Goal: Transaction & Acquisition: Purchase product/service

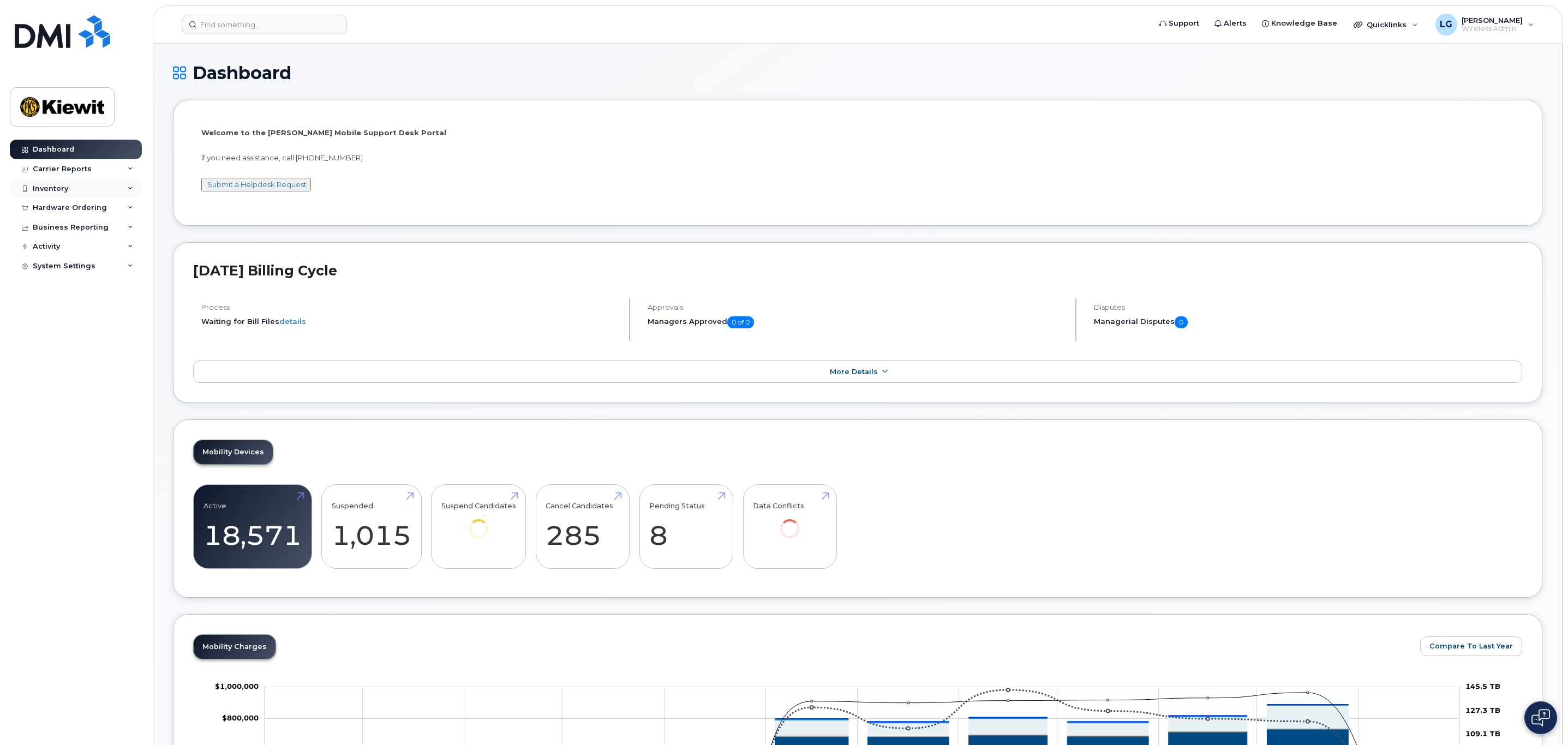
click at [58, 183] on div "Inventory" at bounding box center [75, 189] width 132 height 19
click at [67, 207] on div "Mobility Devices" at bounding box center [68, 208] width 61 height 10
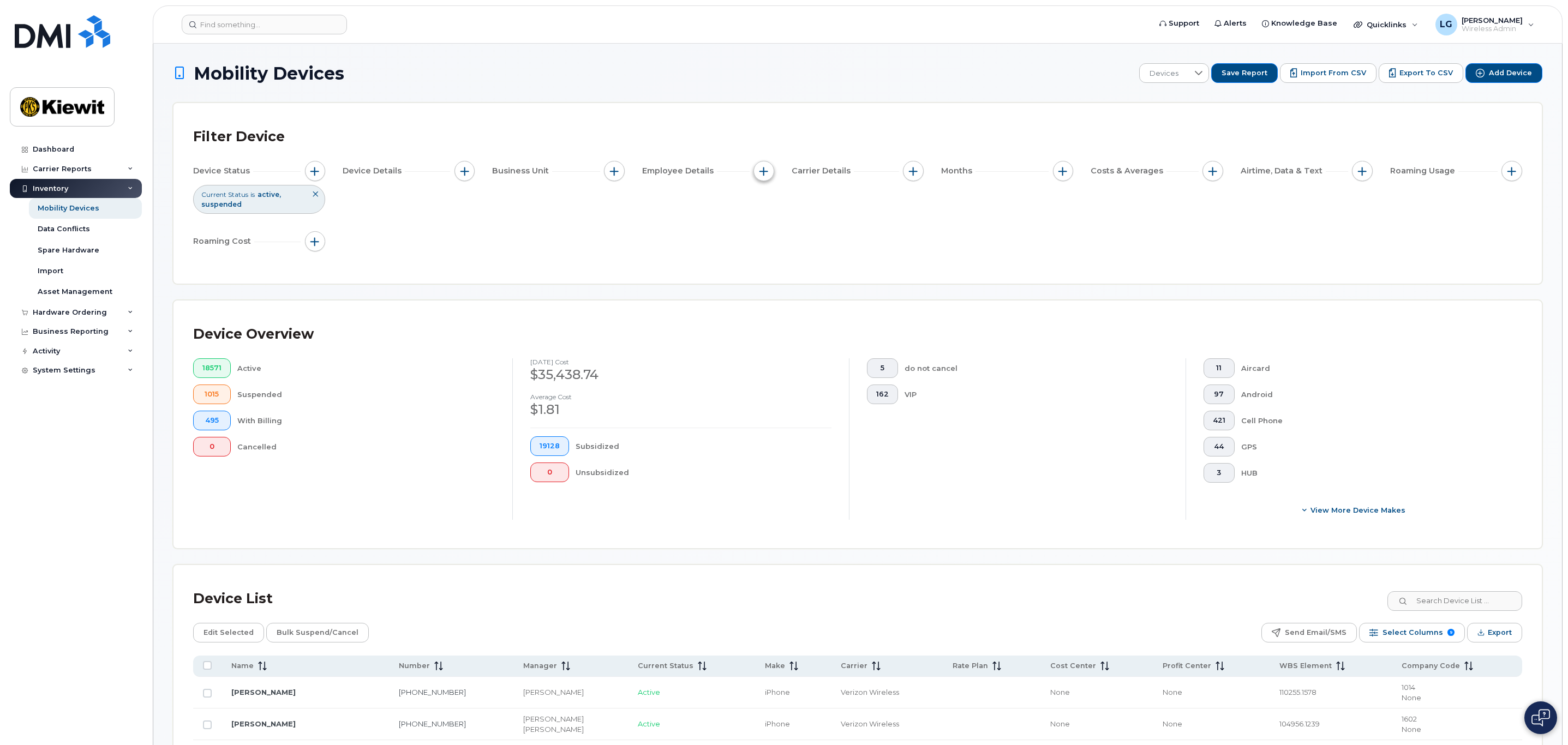
click at [760, 171] on span "button" at bounding box center [764, 171] width 9 height 9
click at [789, 205] on label "Employee Name" at bounding box center [808, 204] width 65 height 10
click at [771, 205] on input "Employee Name" at bounding box center [766, 205] width 9 height 9
checkbox input "true"
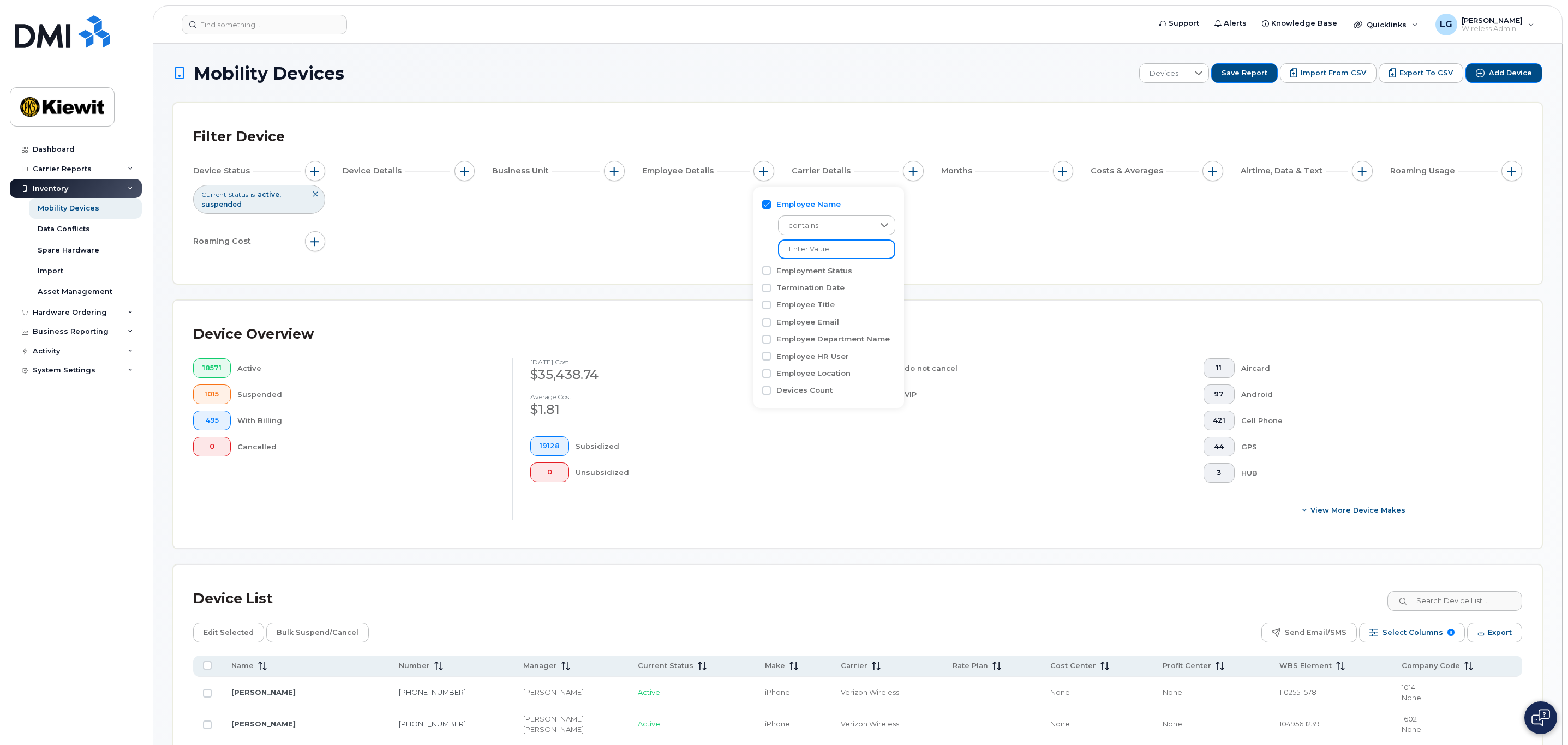
click at [791, 255] on input at bounding box center [836, 249] width 117 height 19
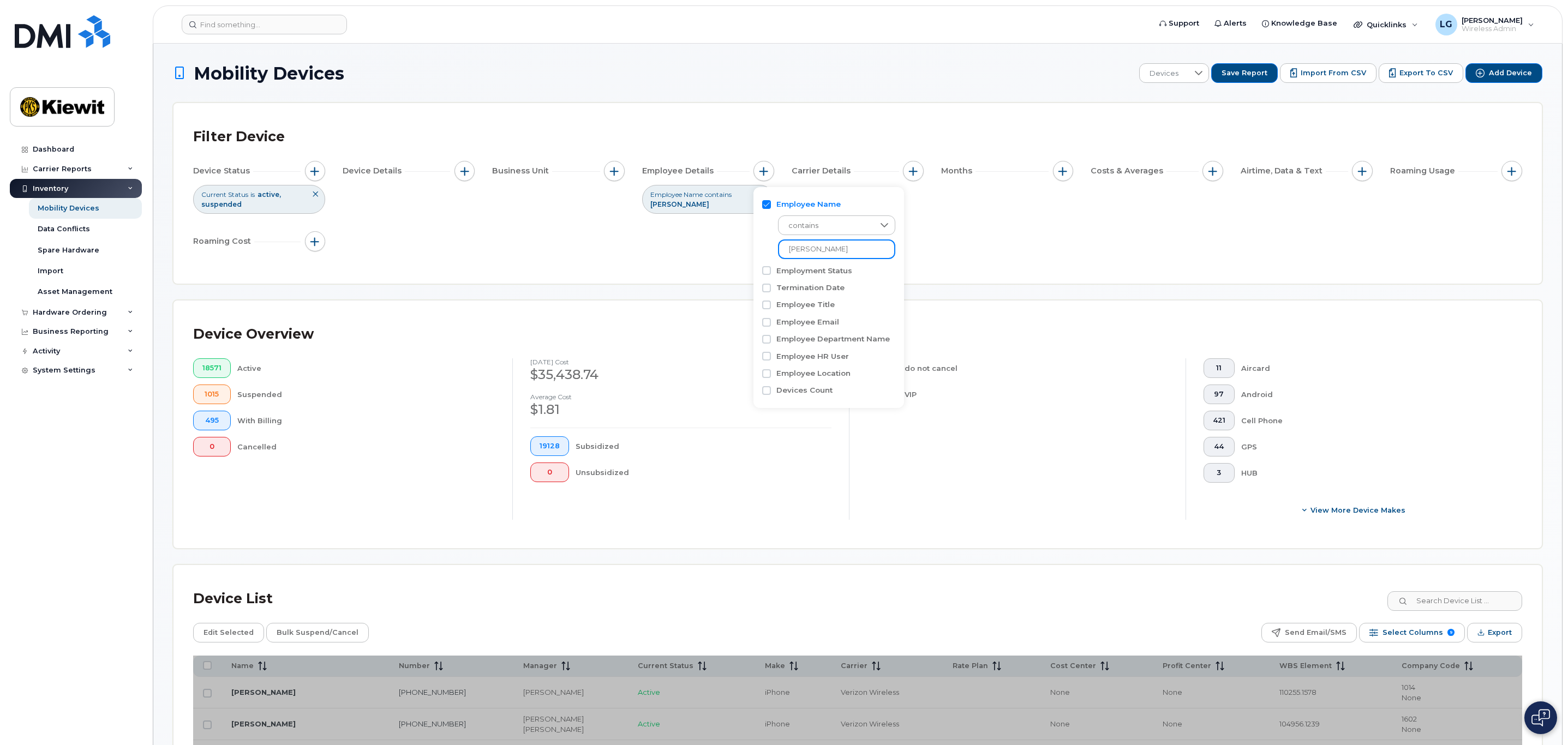
type input "holt"
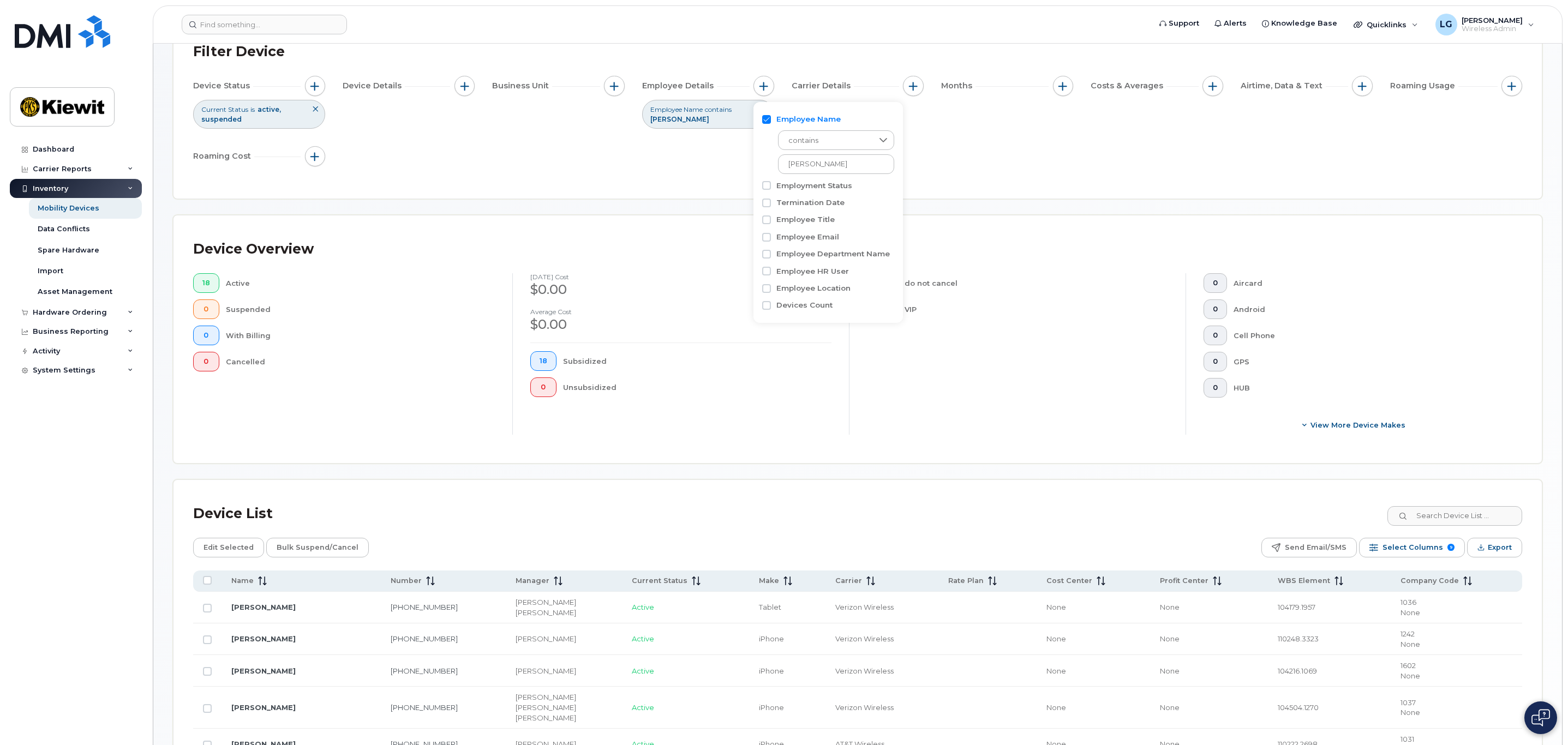
scroll to position [164, 0]
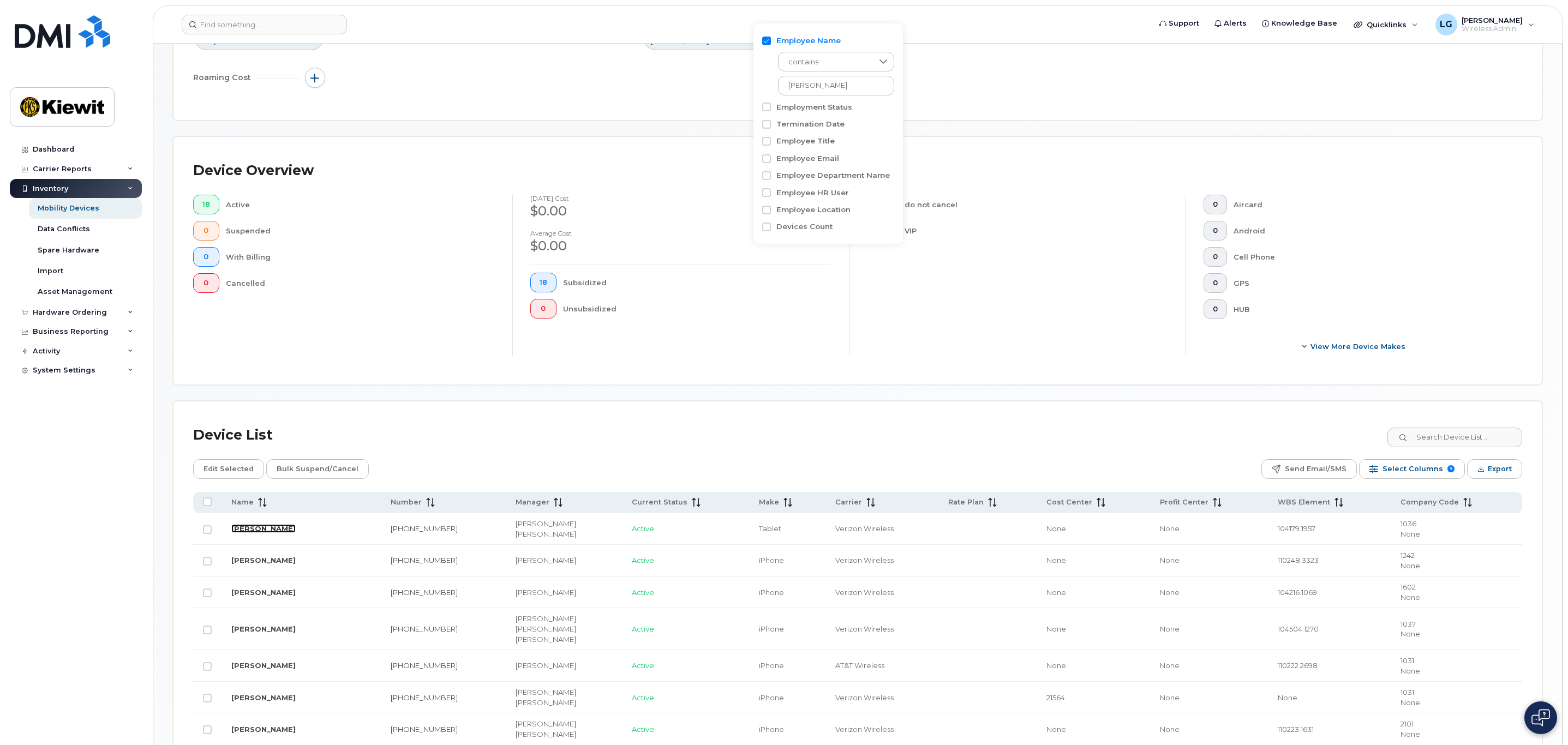
click at [262, 533] on link "[PERSON_NAME]" at bounding box center [264, 528] width 65 height 9
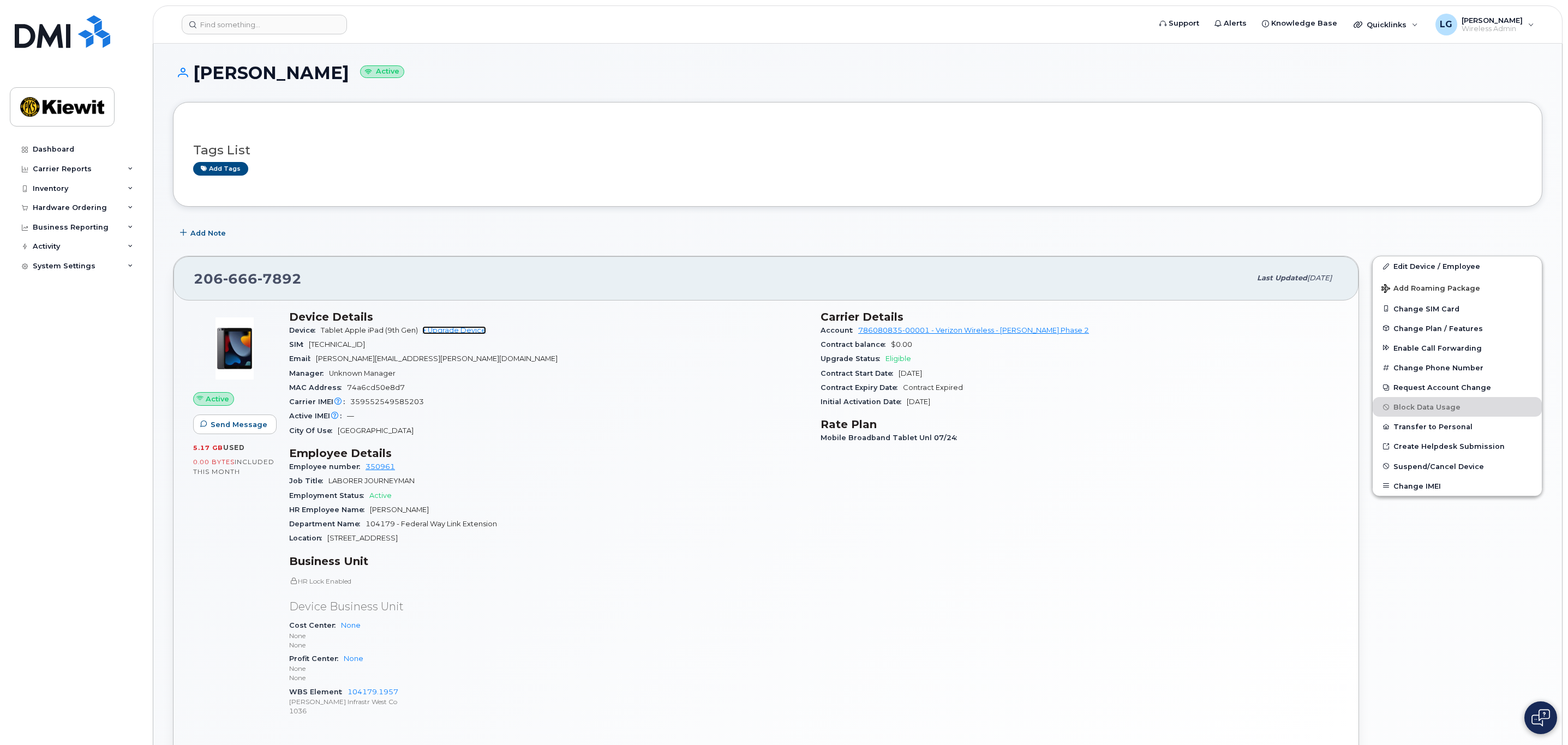
click at [458, 329] on link "+ Upgrade Device" at bounding box center [454, 330] width 64 height 8
drag, startPoint x: 308, startPoint y: 281, endPoint x: 187, endPoint y: 282, distance: 121.0
click at [187, 282] on div "206 666 7892 Last updated Jul 31, 2025" at bounding box center [766, 278] width 1185 height 44
copy span "206 666 7892"
click at [467, 334] on link "+ Upgrade Device" at bounding box center [454, 330] width 64 height 8
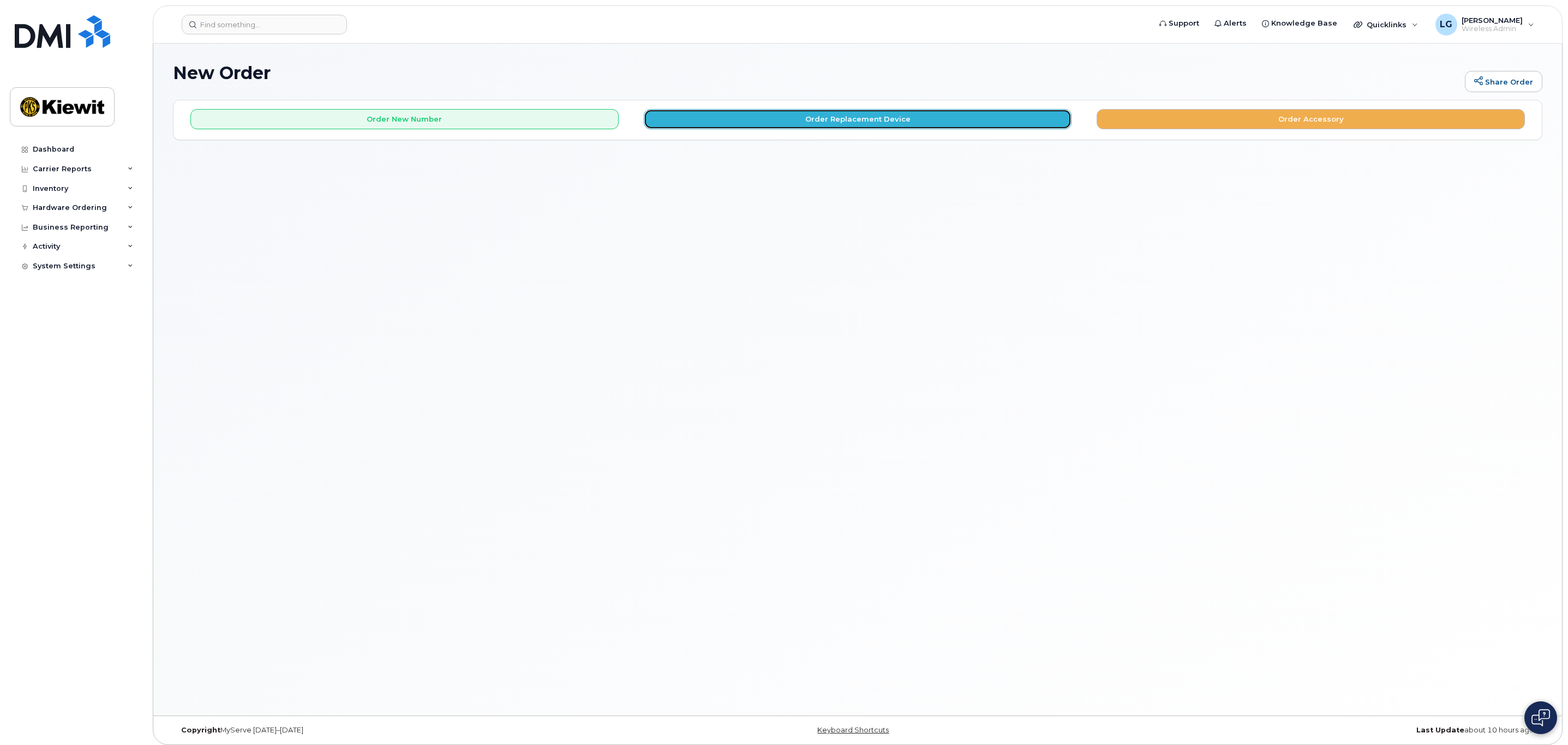
click at [908, 120] on button "Order Replacement Device" at bounding box center [858, 119] width 429 height 20
click at [822, 127] on button "Order Replacement Device" at bounding box center [858, 119] width 429 height 20
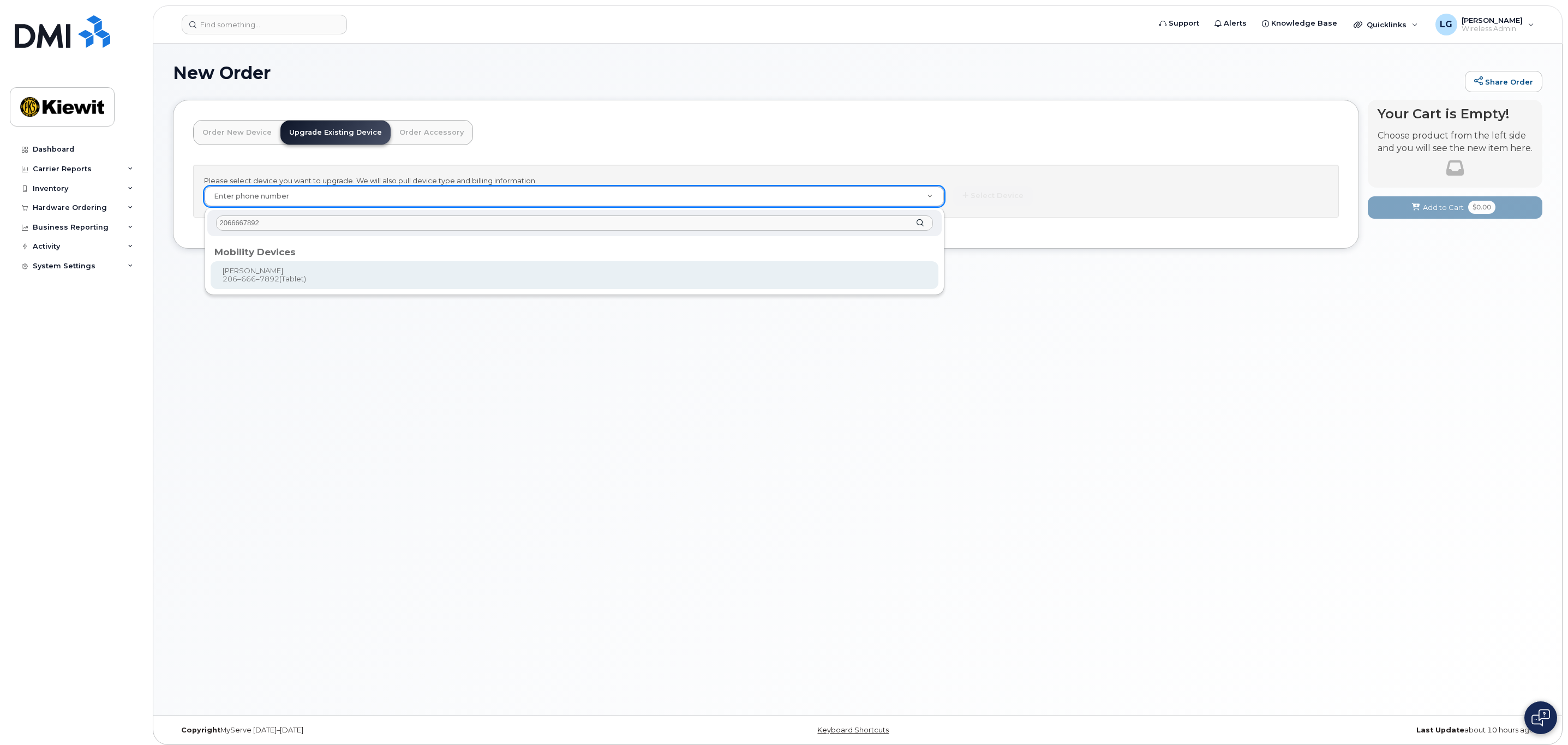
type input "2066667892"
type input "1175110"
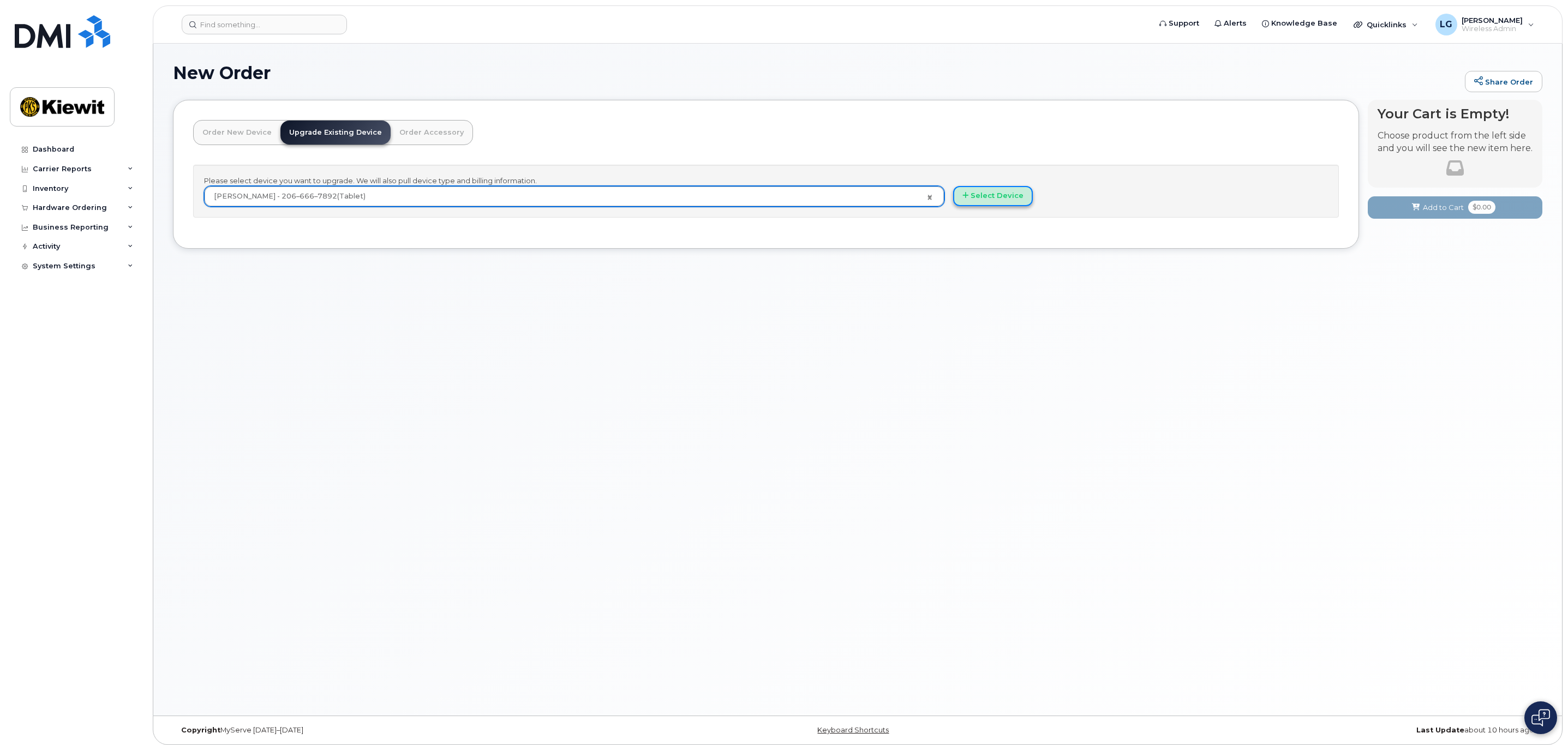
click at [1000, 194] on button "Select Device" at bounding box center [993, 196] width 80 height 20
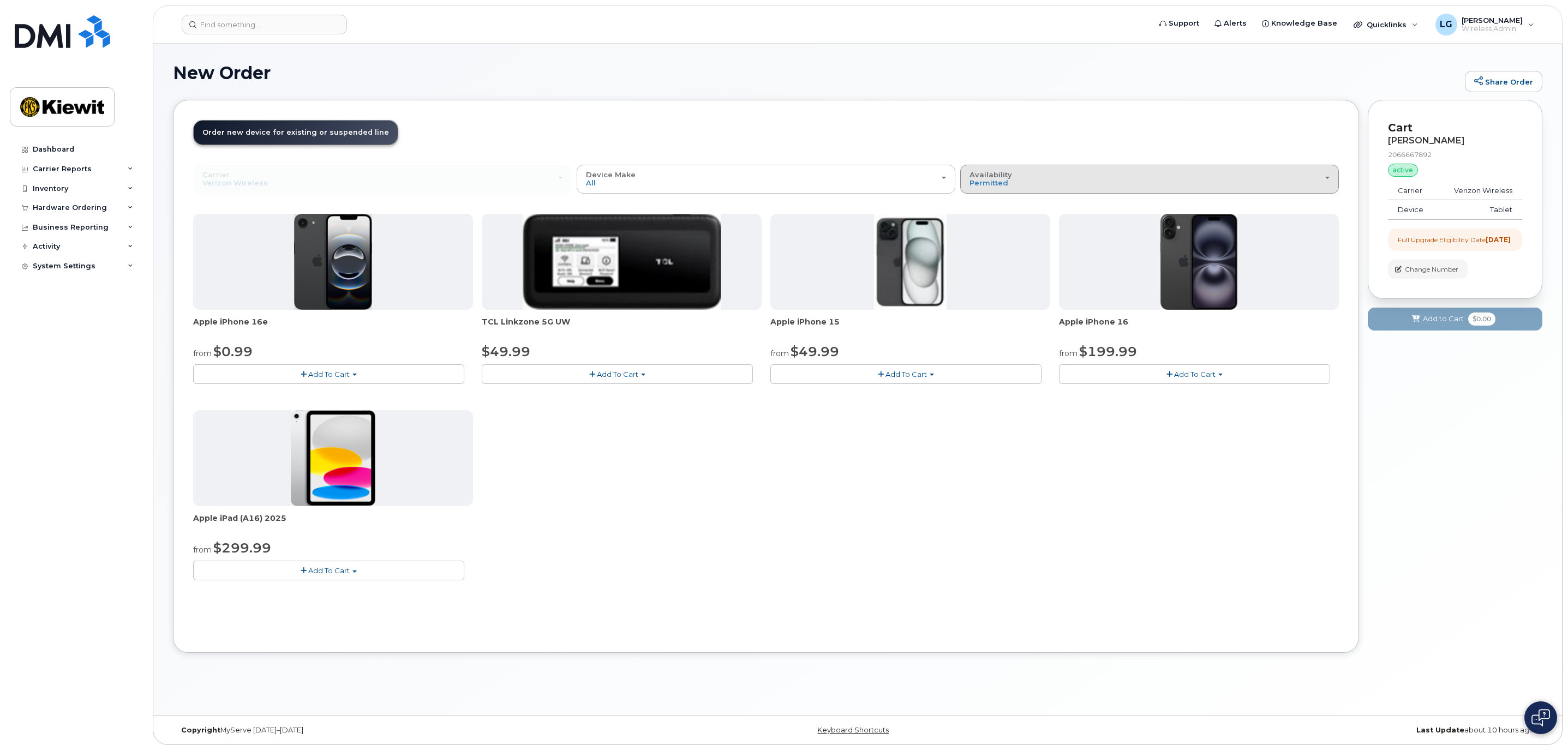
click at [1097, 177] on div "Availability Permitted All" at bounding box center [1150, 180] width 360 height 17
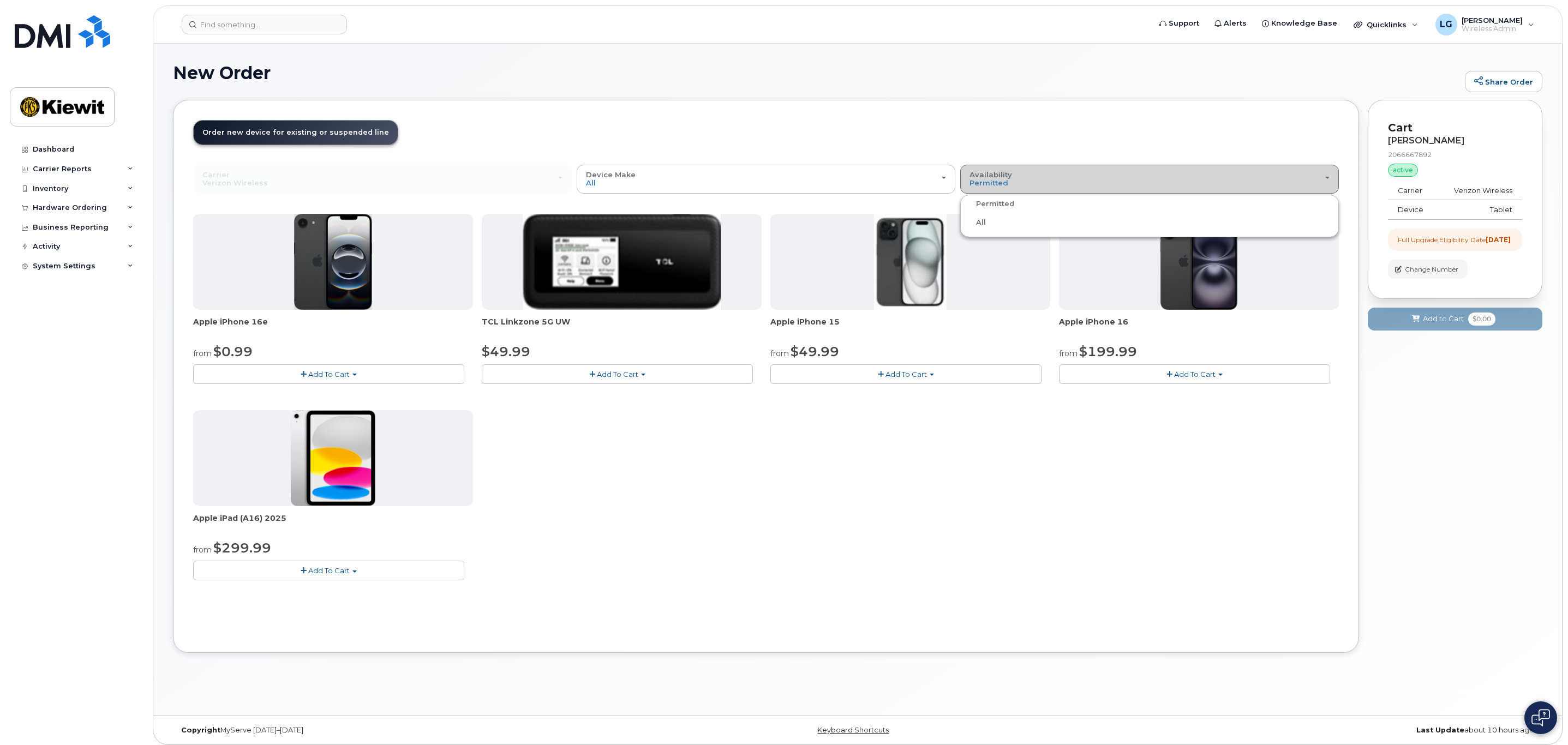
click at [1097, 177] on div "Availability Permitted All" at bounding box center [1150, 180] width 360 height 17
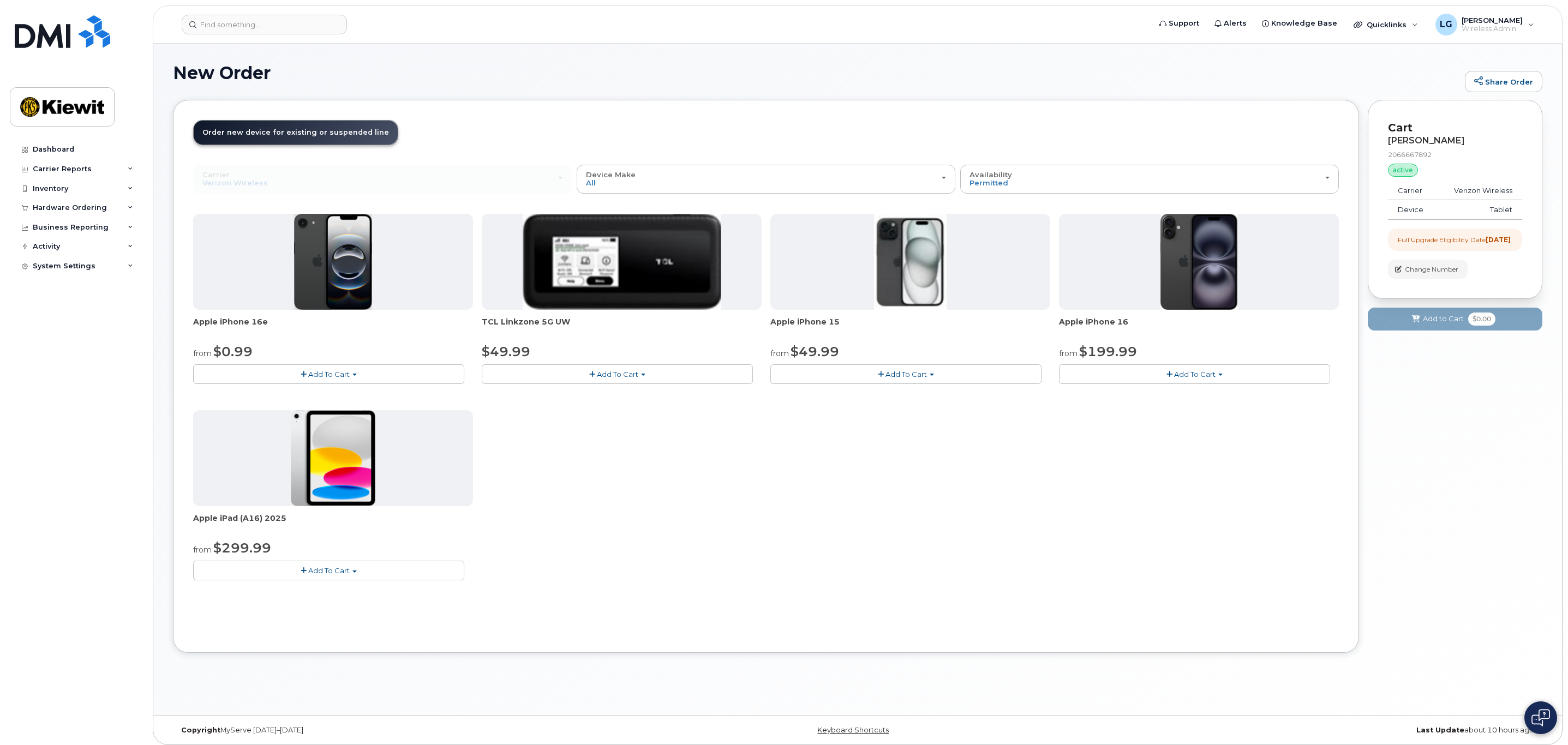
click at [237, 130] on span "Order new device for existing or suspended line" at bounding box center [296, 132] width 187 height 8
click at [308, 572] on button "Add To Cart" at bounding box center [328, 570] width 271 height 19
click at [269, 592] on link "$299.99 - 2 Year Upgrade (128GB)" at bounding box center [269, 591] width 147 height 13
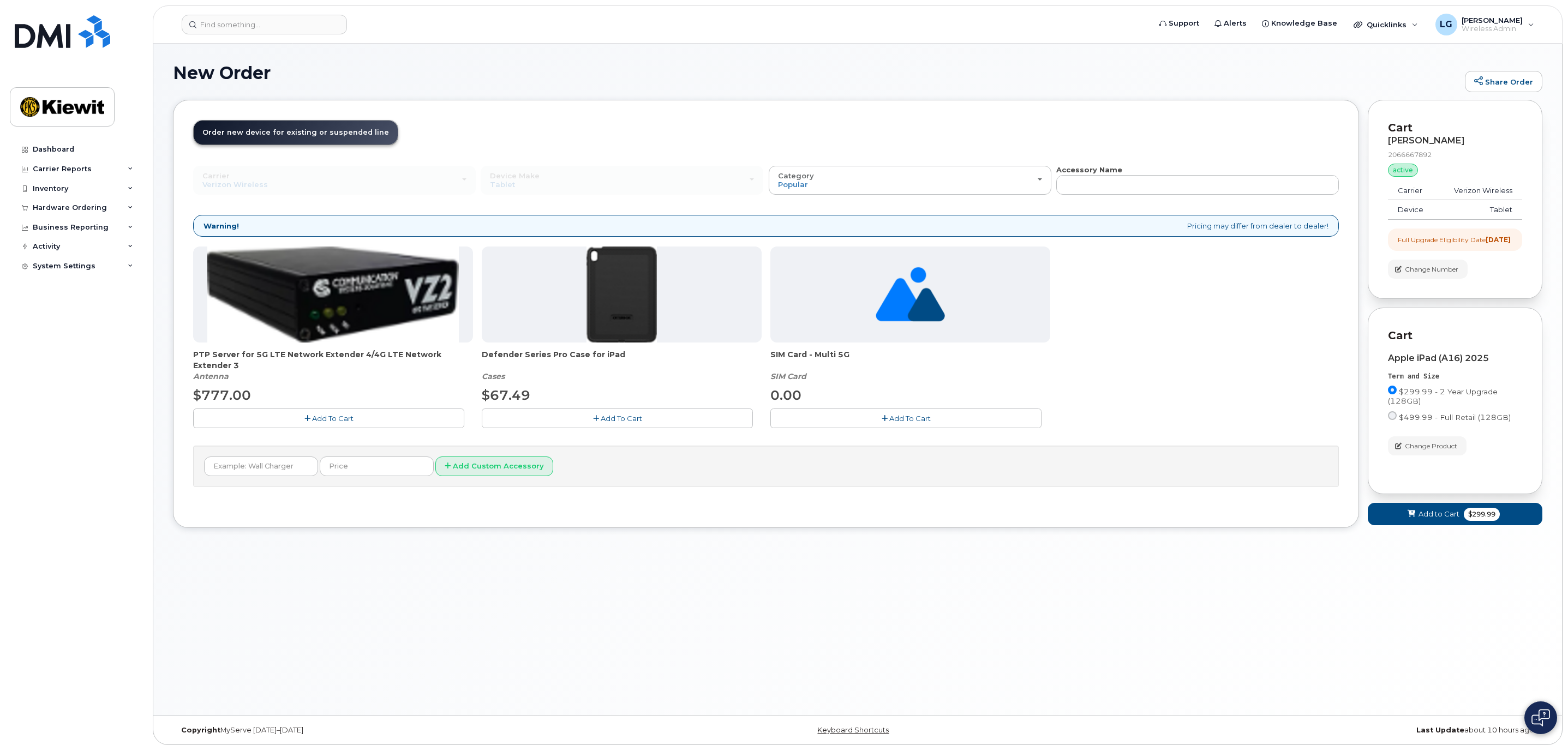
click at [918, 416] on span "Add To Cart" at bounding box center [910, 418] width 41 height 9
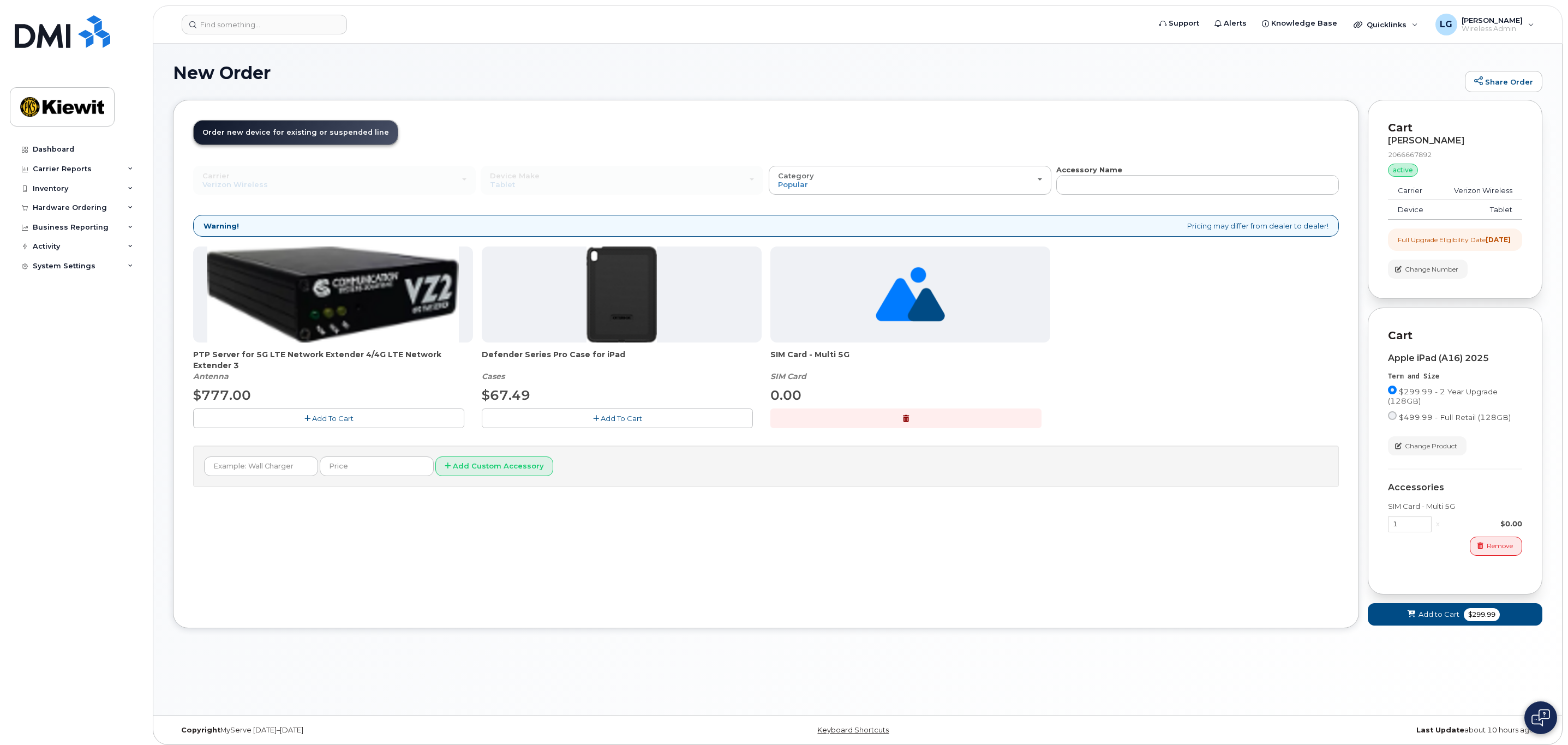
click at [630, 421] on span "Add To Cart" at bounding box center [621, 418] width 41 height 9
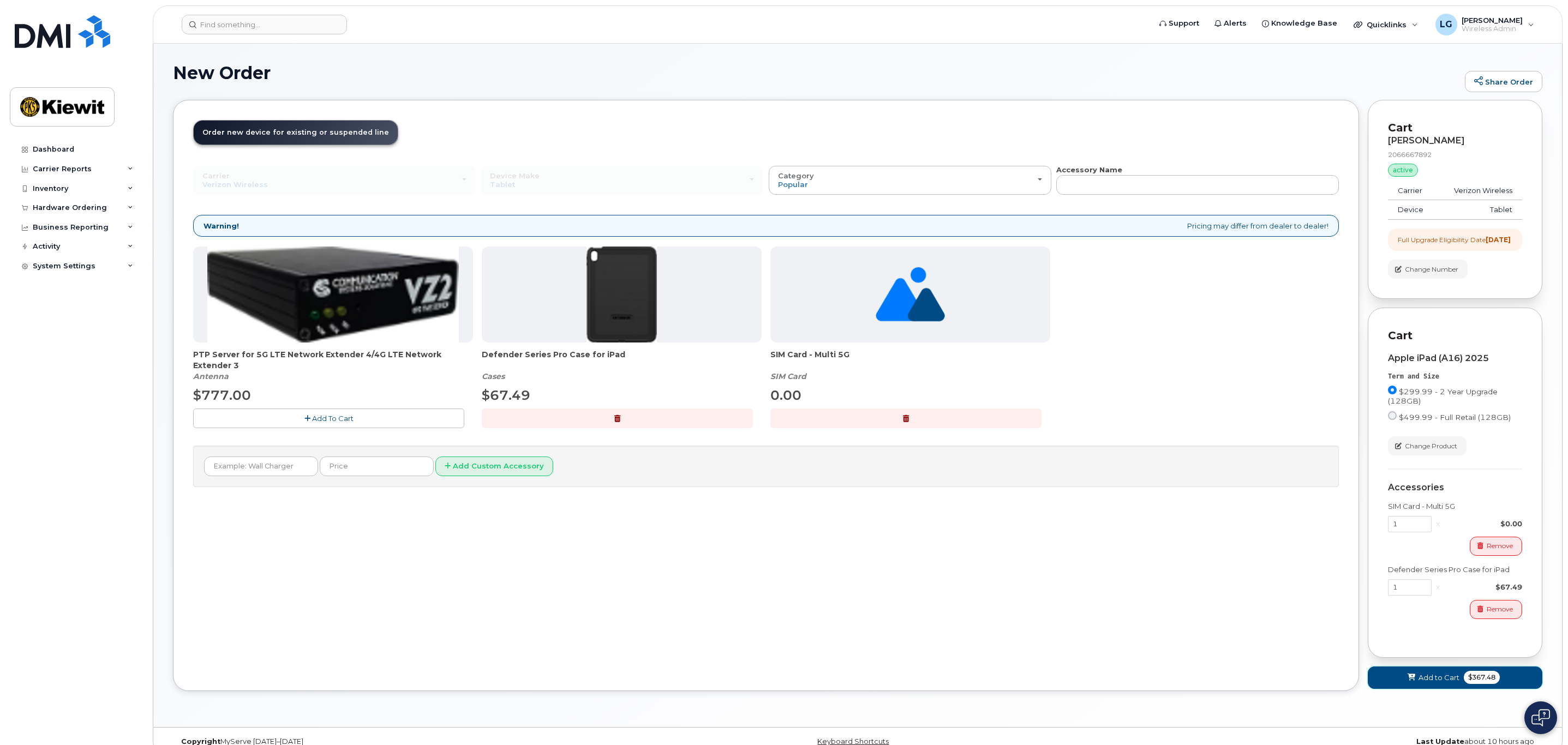
click at [1430, 683] on span "Add to Cart" at bounding box center [1438, 677] width 41 height 10
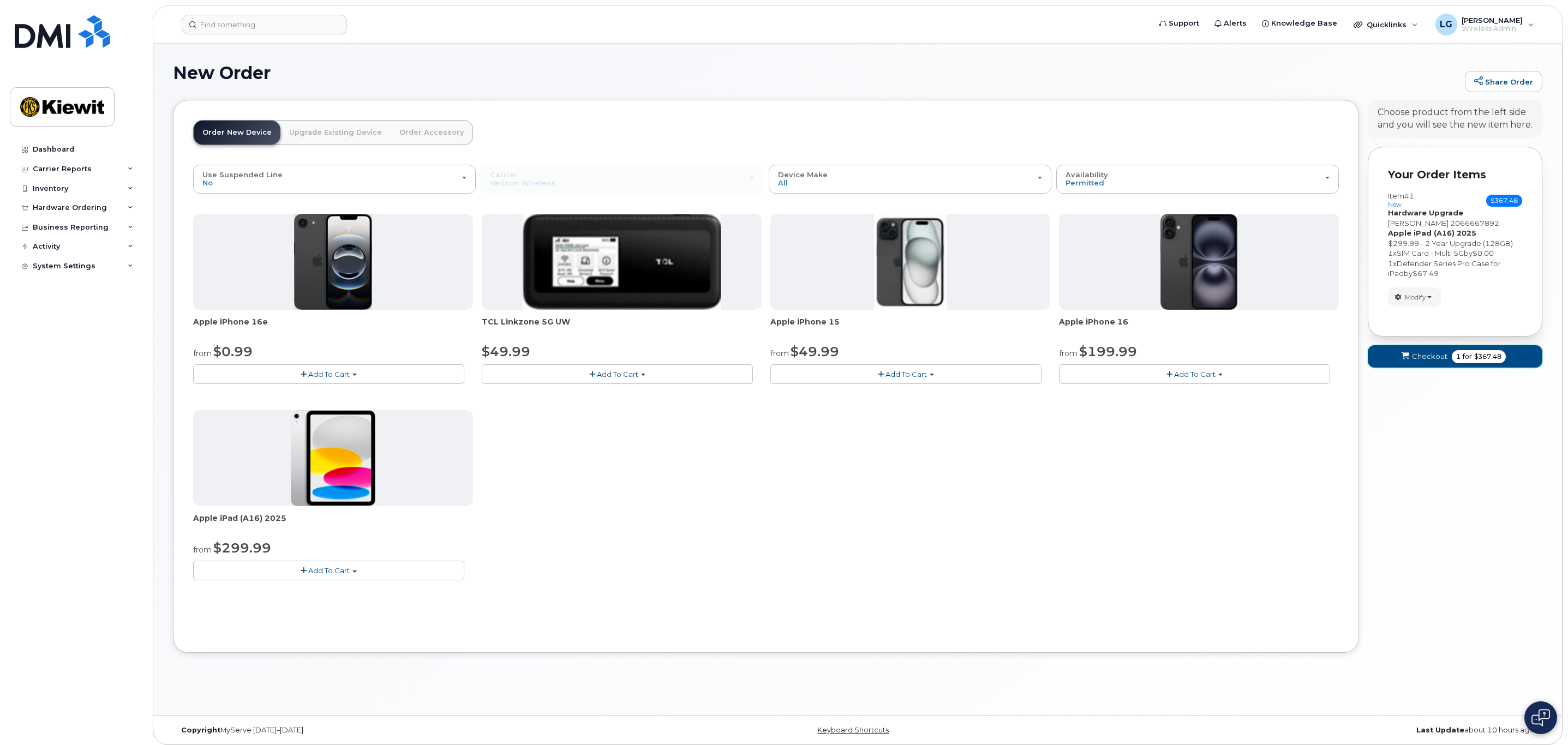
click at [1423, 355] on span "Checkout" at bounding box center [1430, 356] width 35 height 10
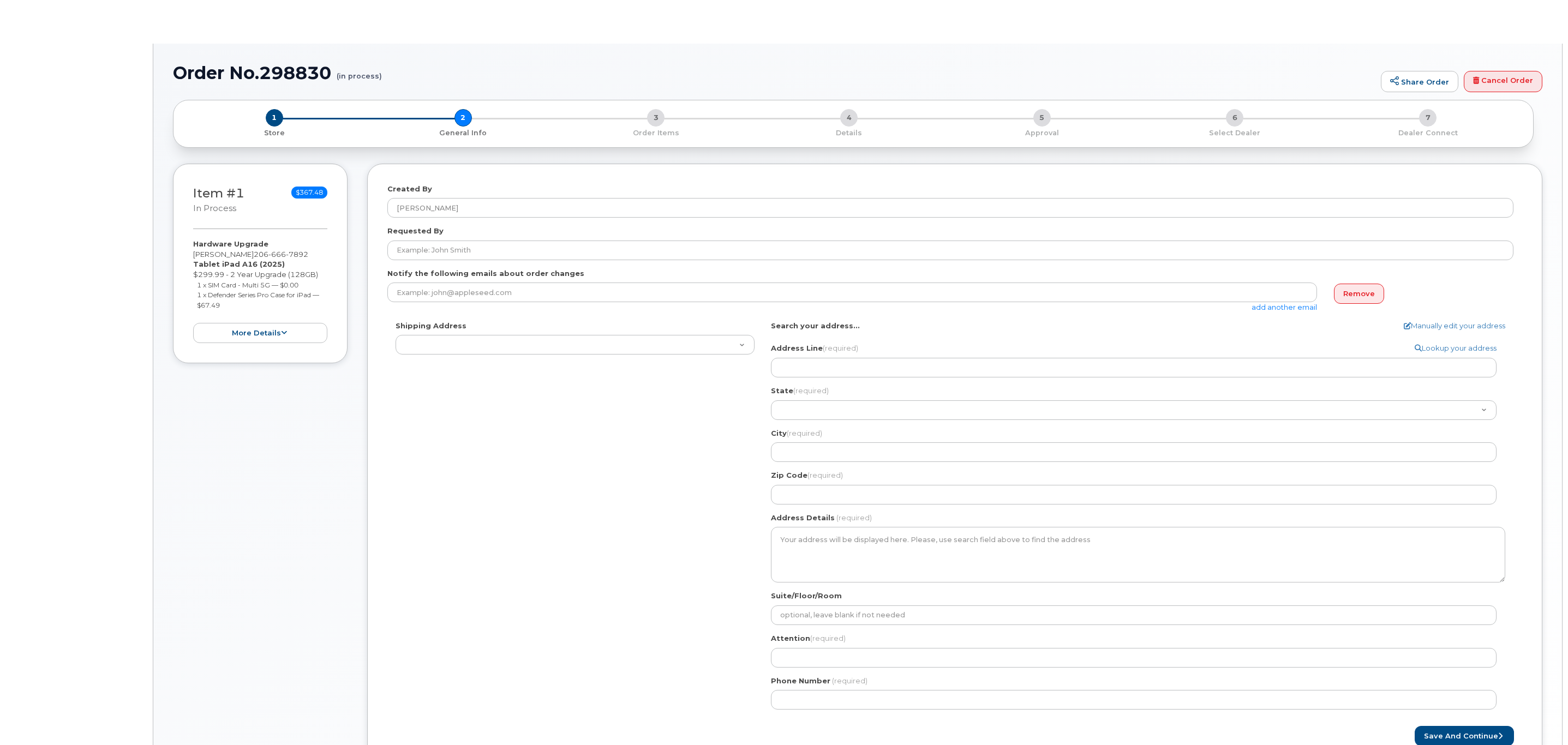
select select
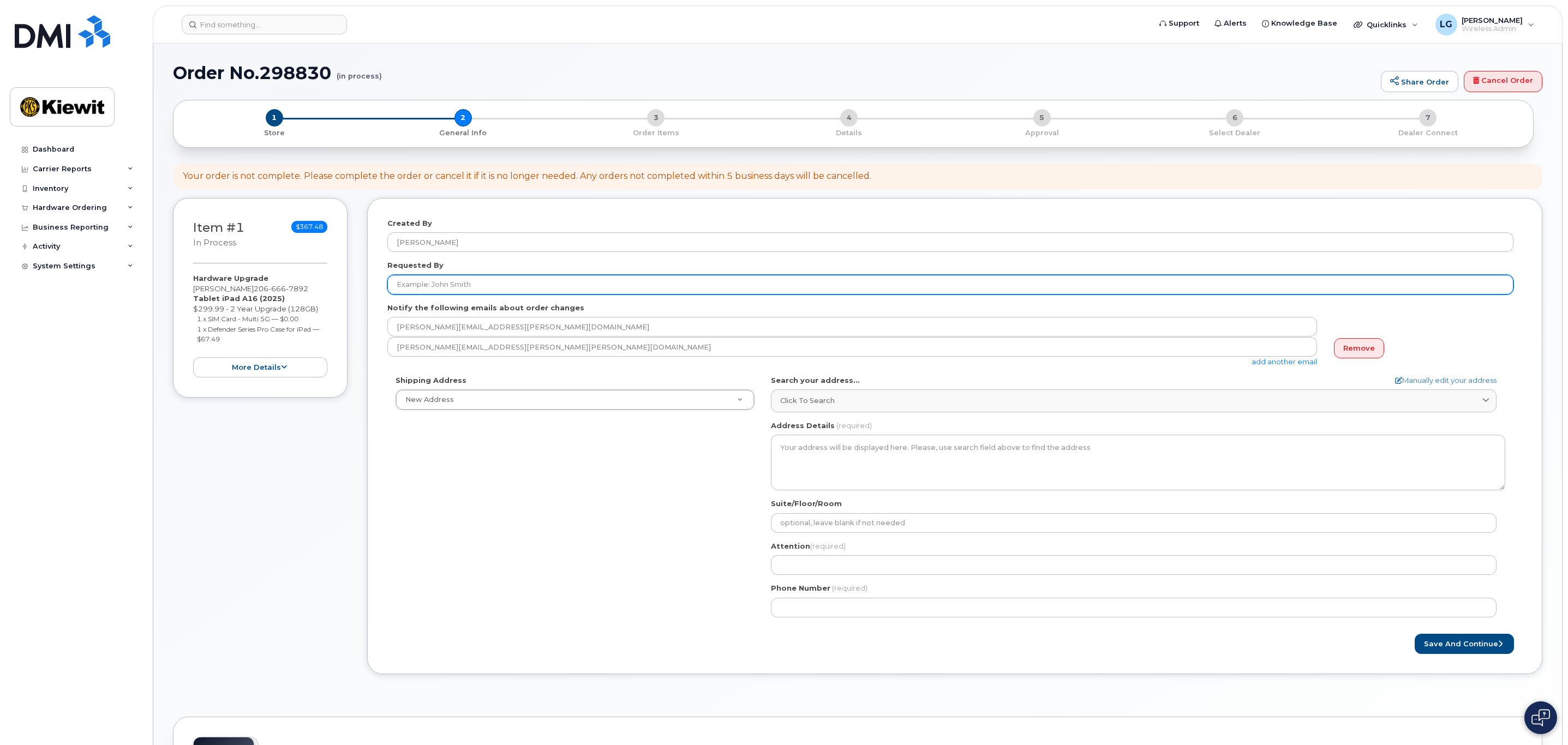
click at [591, 287] on input "Requested By" at bounding box center [950, 285] width 1126 height 19
type input "[PERSON_NAME]"
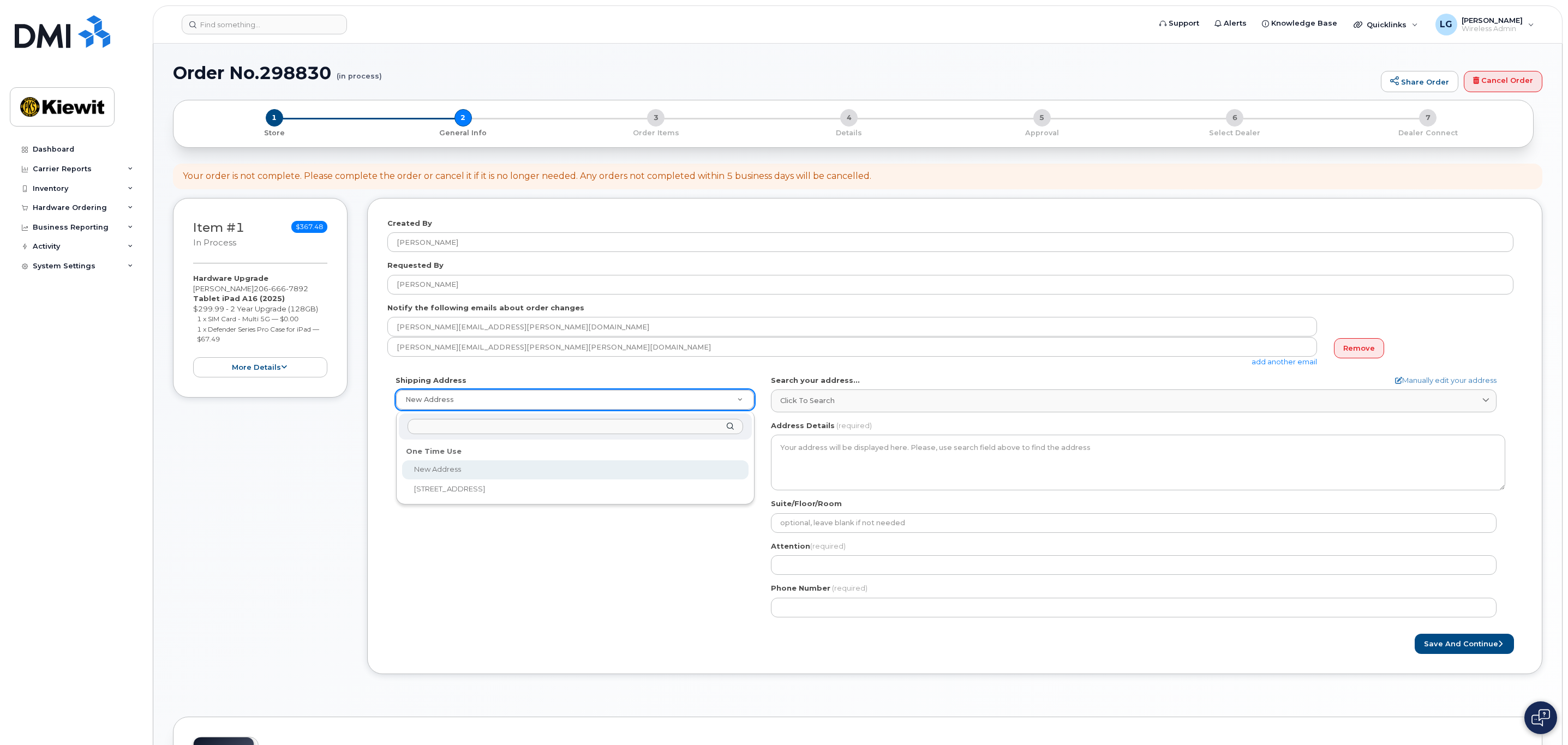
select select
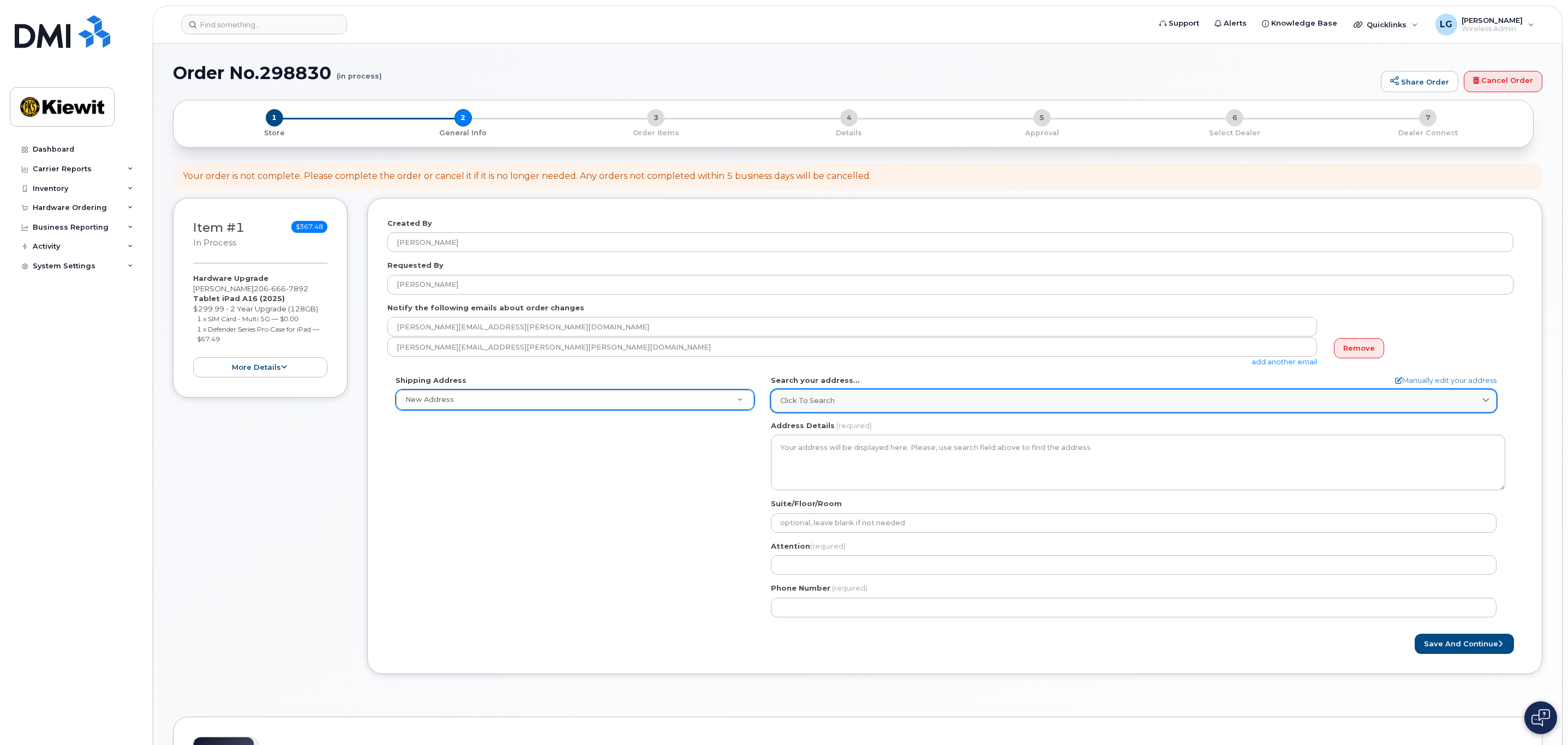
click at [871, 400] on div "Click to search" at bounding box center [1134, 400] width 707 height 10
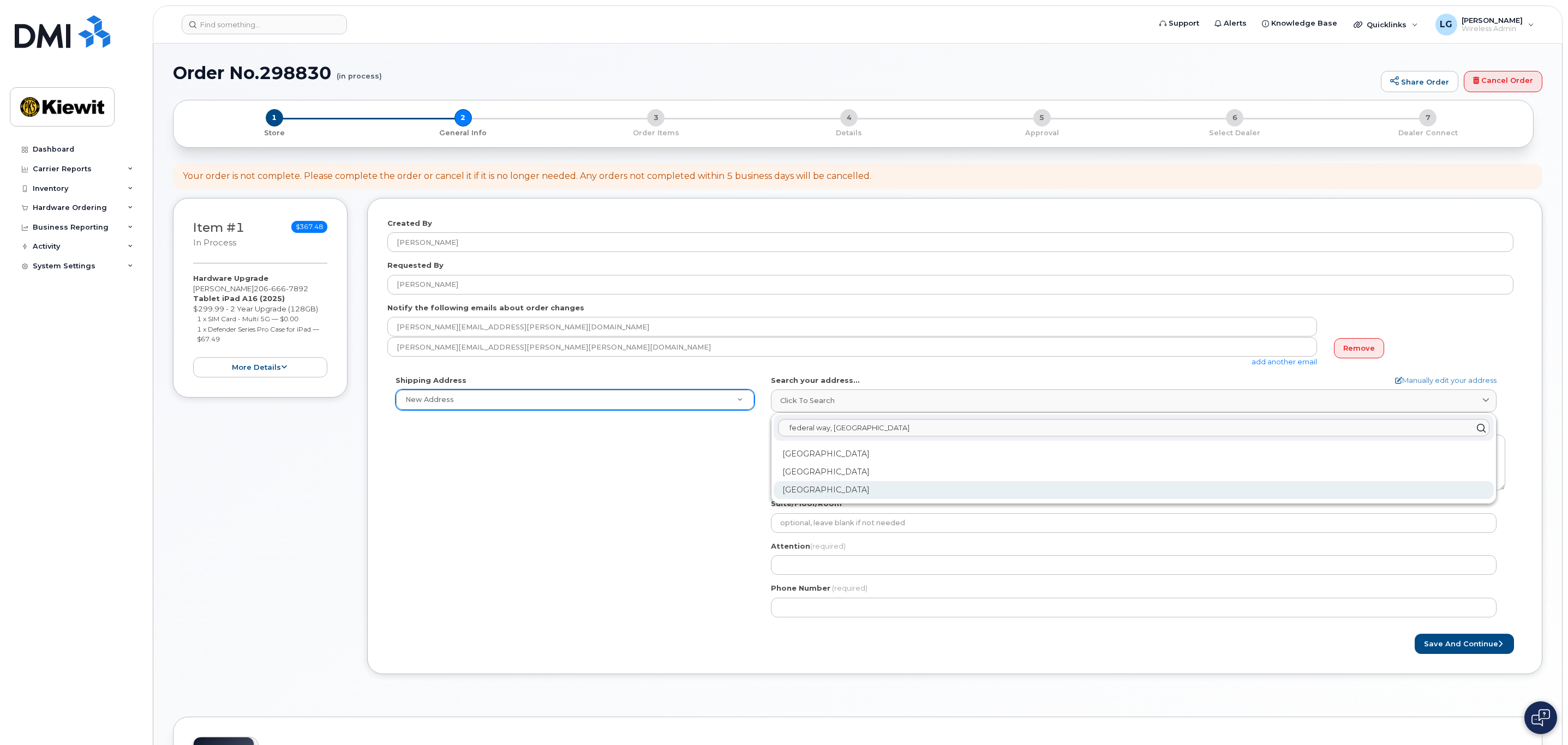
click at [824, 496] on div "Federal Way WA" at bounding box center [1133, 491] width 720 height 18
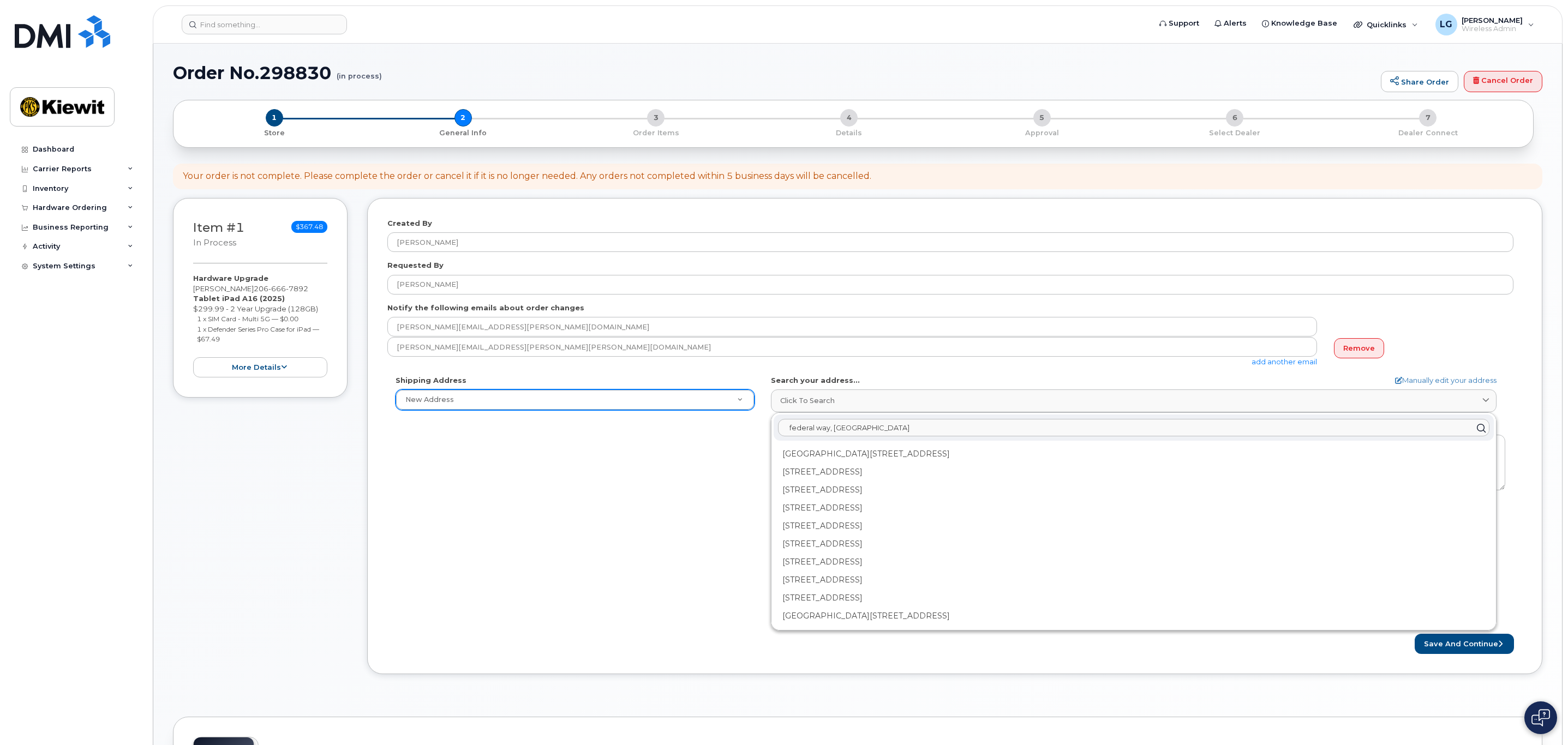
drag, startPoint x: 867, startPoint y: 430, endPoint x: 692, endPoint y: 432, distance: 175.0
click at [692, 432] on div "Shipping Address New Address New Address 3380 146th Pl SE Ste 200 AB Search you…" at bounding box center [950, 500] width 1126 height 250
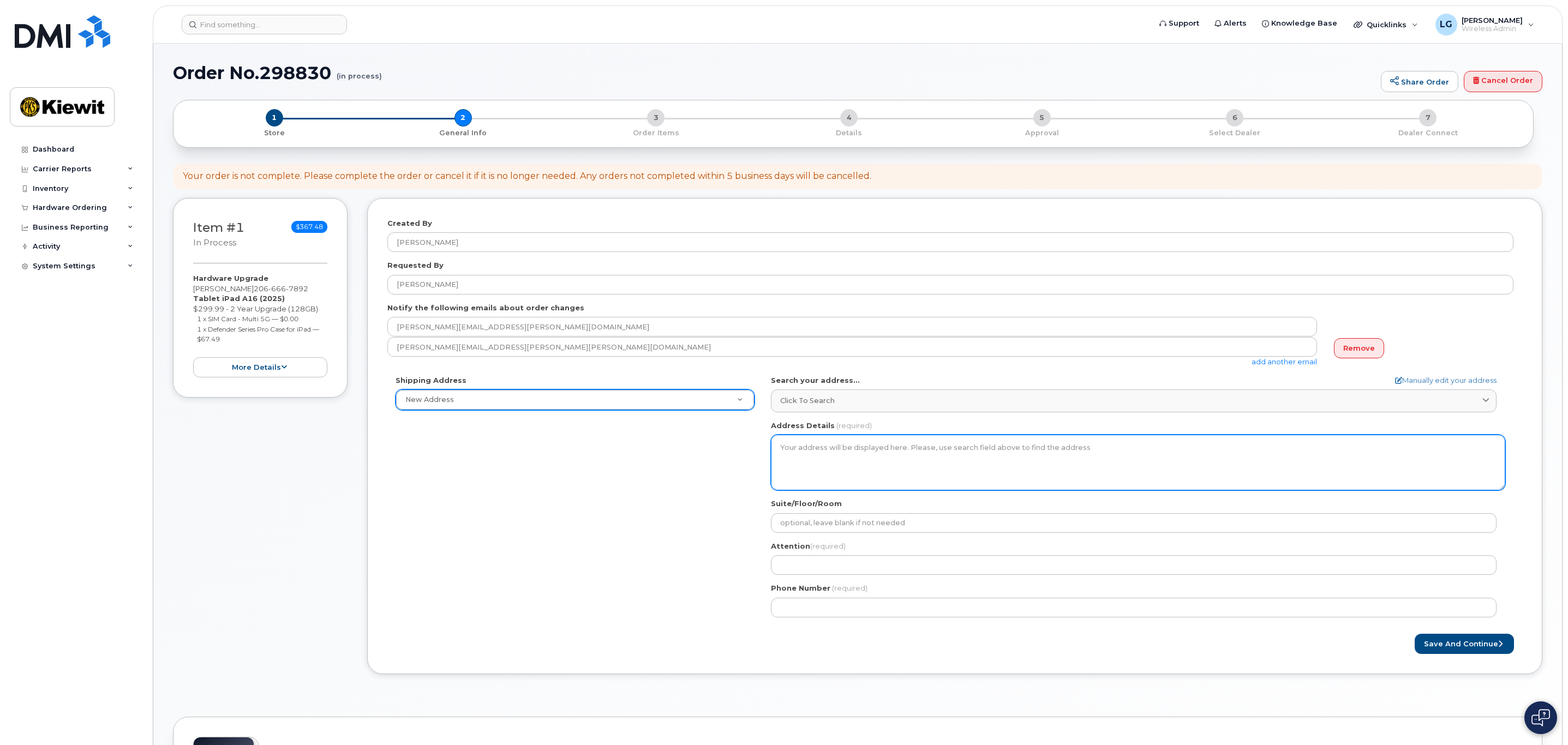
click at [796, 447] on textarea "Address Details" at bounding box center [1138, 462] width 734 height 55
click at [1093, 454] on textarea "Address Details" at bounding box center [1138, 462] width 734 height 55
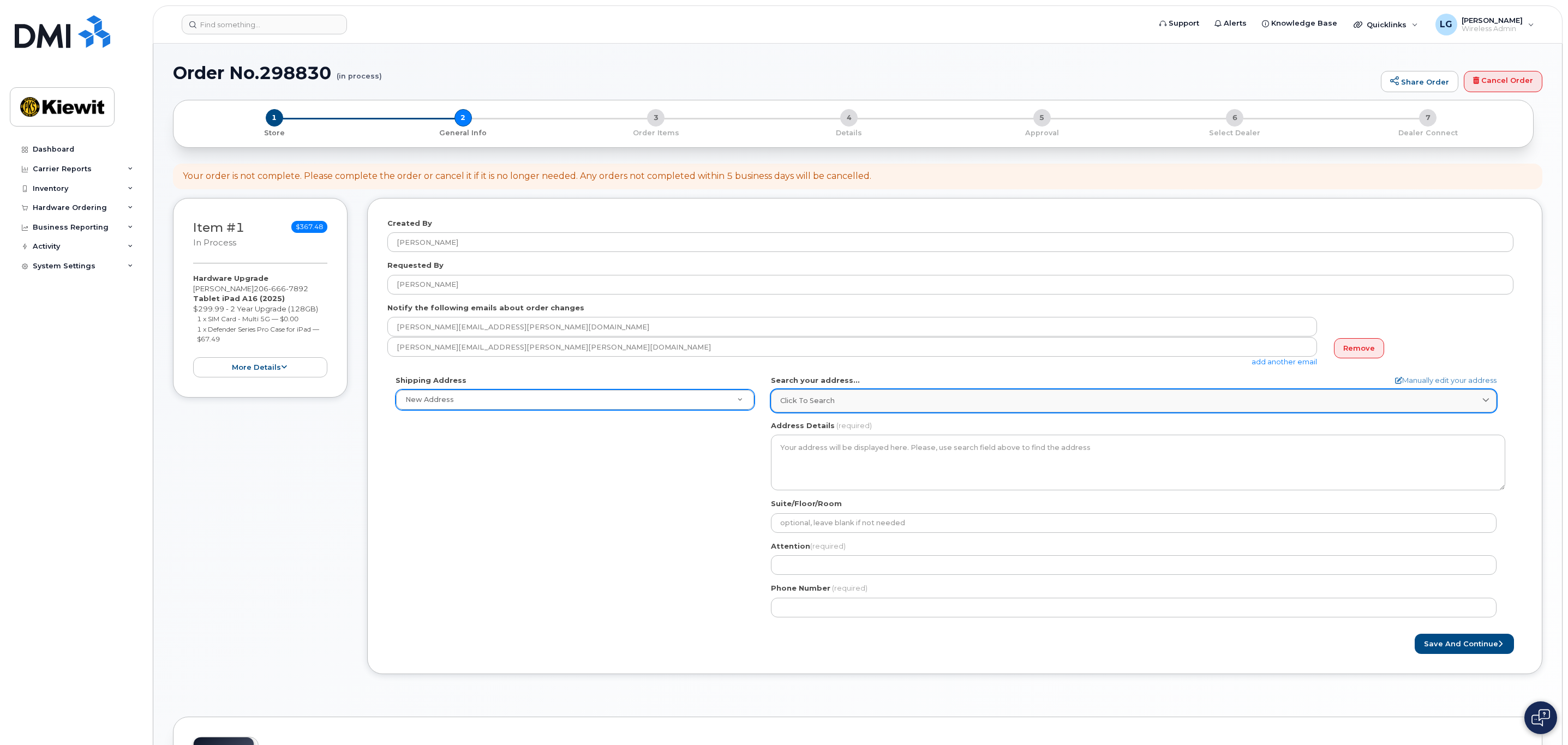
click at [1143, 393] on link "Click to search" at bounding box center [1133, 400] width 726 height 23
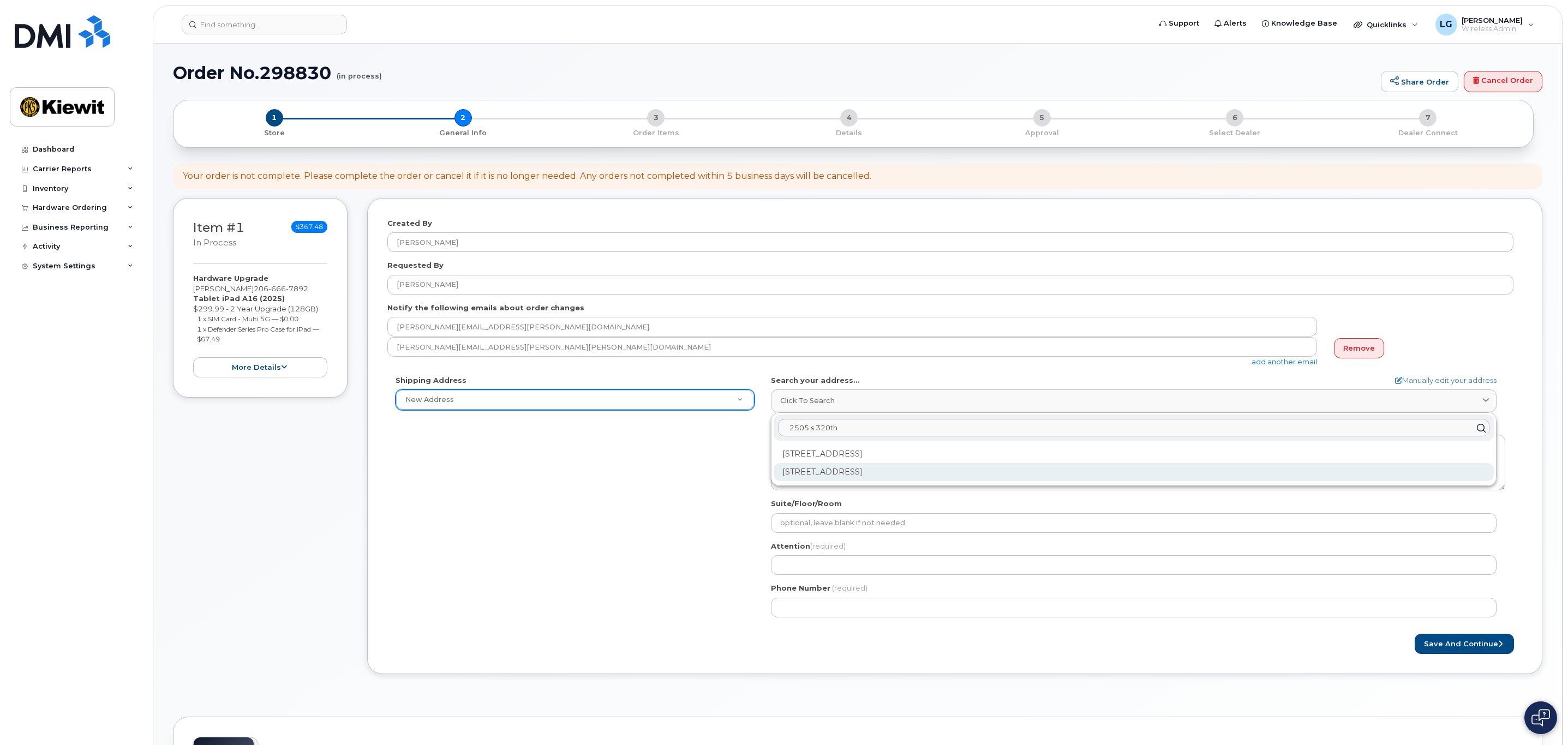
type input "2505 s 320th"
click at [954, 470] on div "2505 S 320th St Federal Way WA 98003-5400" at bounding box center [1133, 472] width 720 height 18
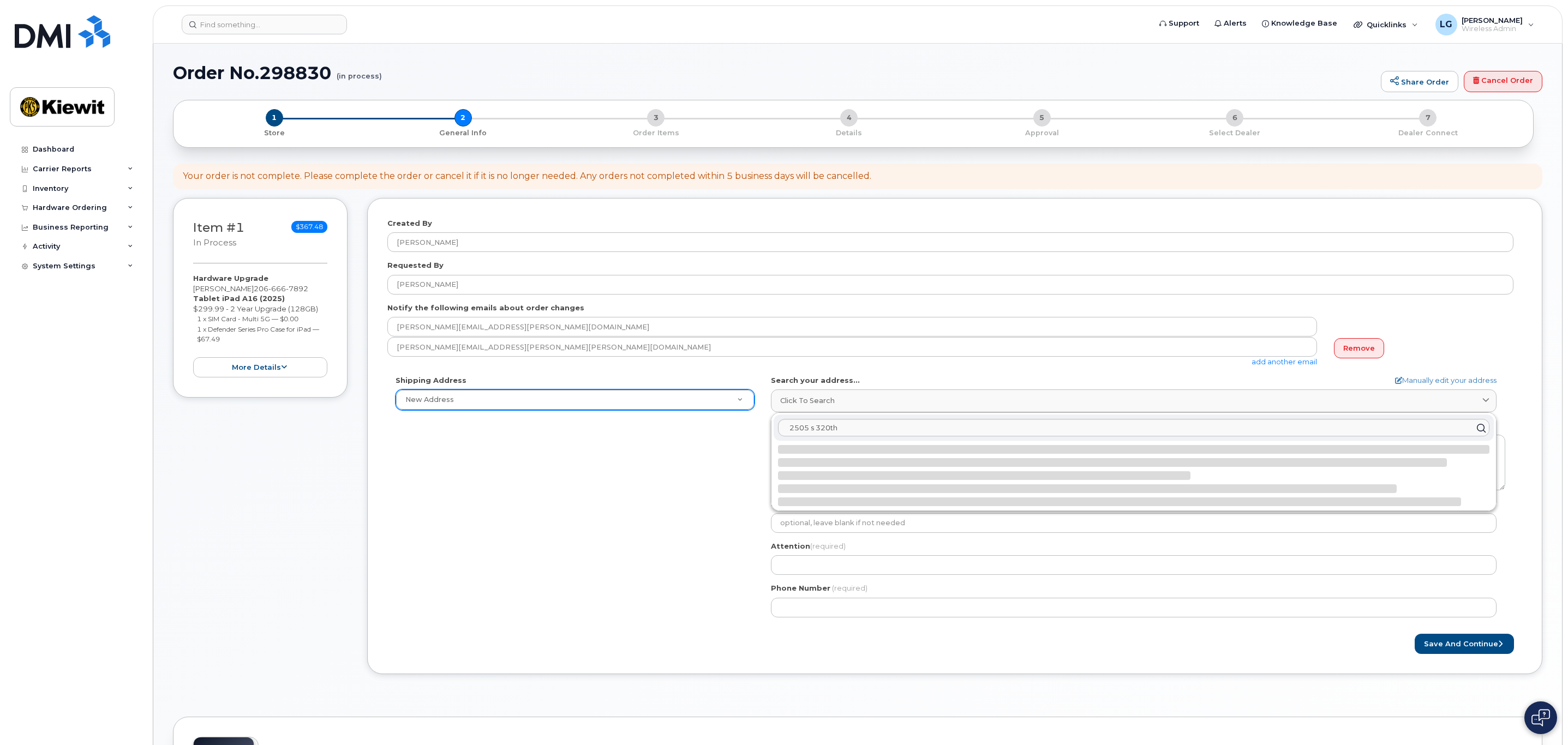
select select
type textarea "2505 S 320th St FEDERAL WAY WA 98003-5400 UNITED STATES"
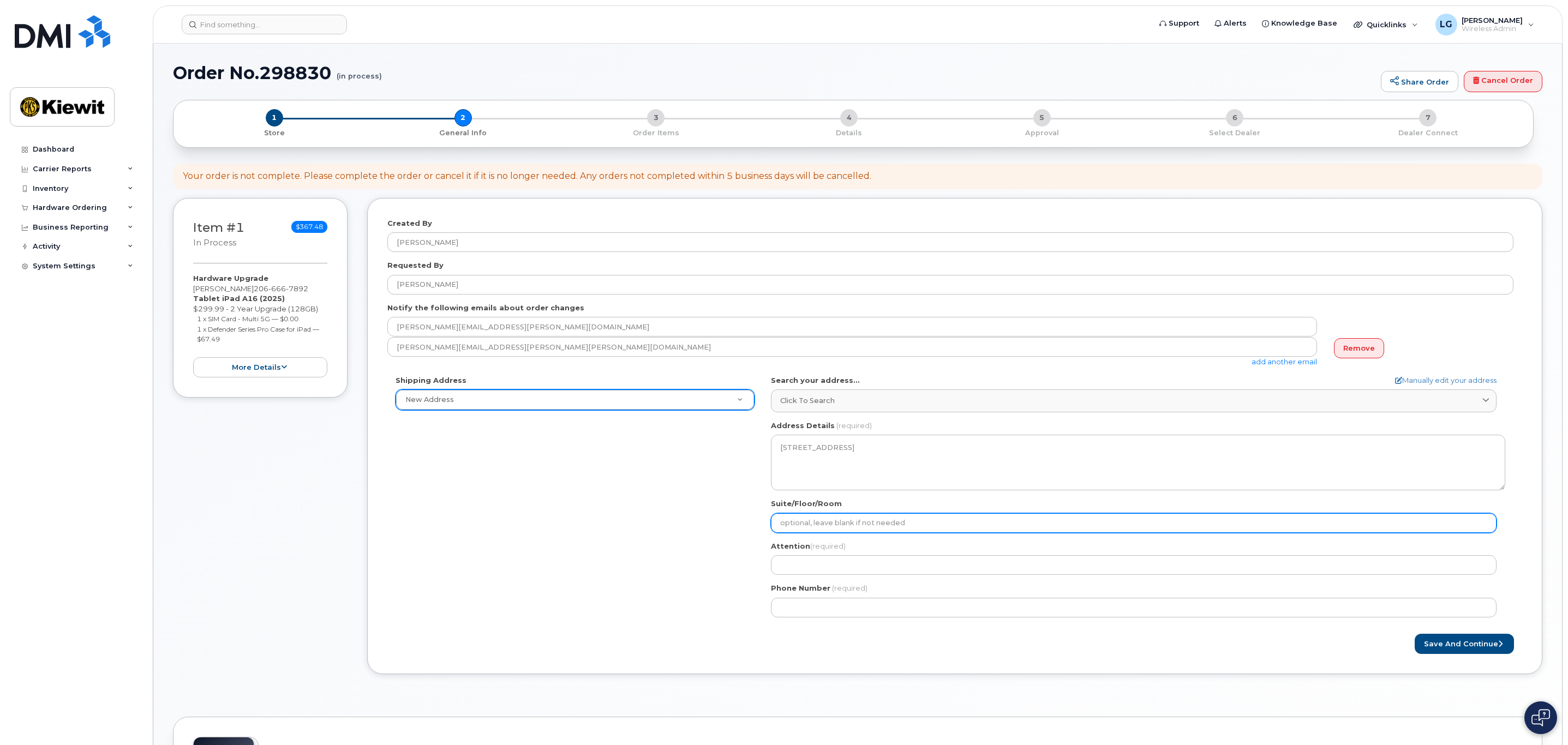
click at [912, 525] on input "Suite/Floor/Room" at bounding box center [1133, 523] width 726 height 19
type input "Suite 500"
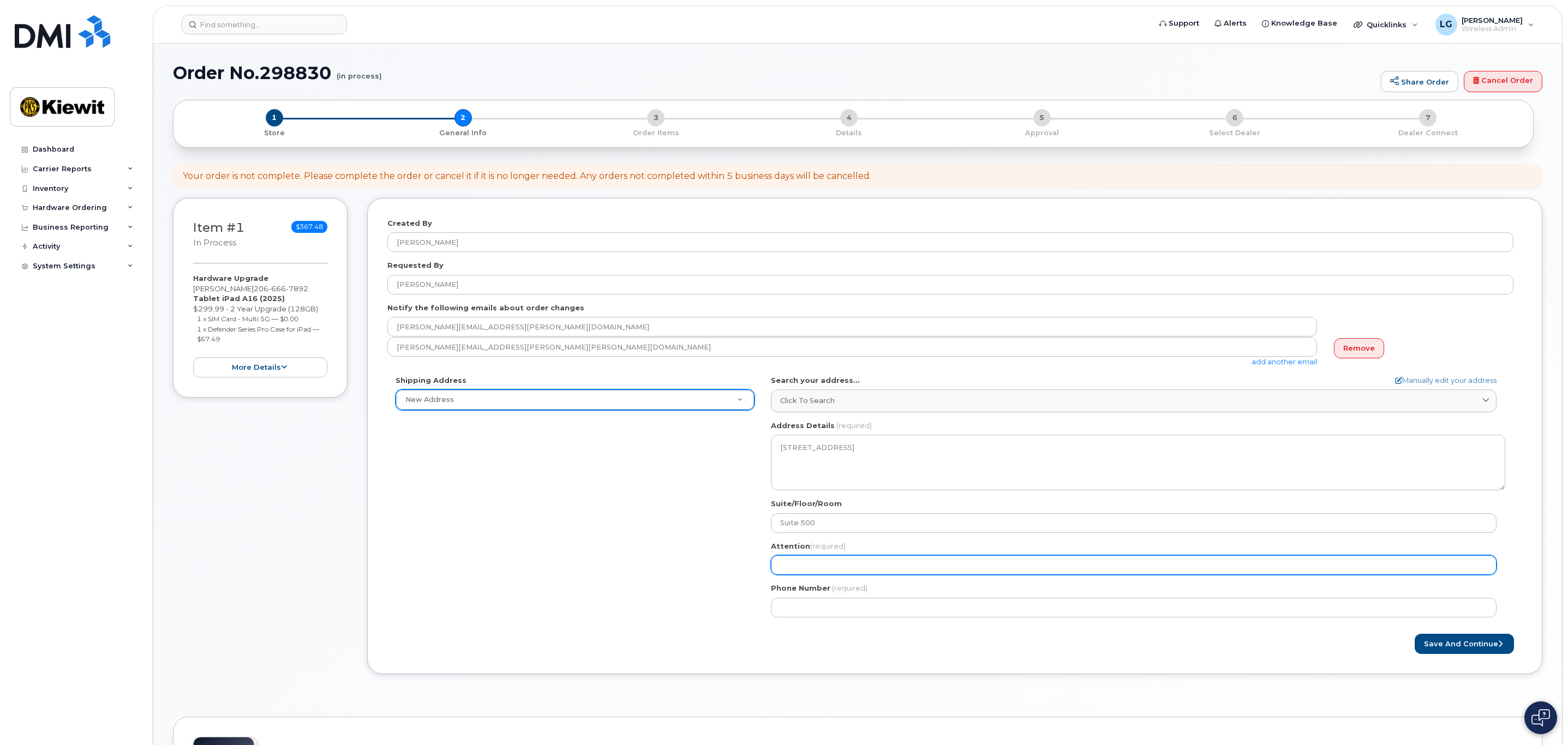
click at [847, 566] on input "Attention (required)" at bounding box center [1133, 565] width 726 height 19
select select
type input "A"
select select
type input "A H"
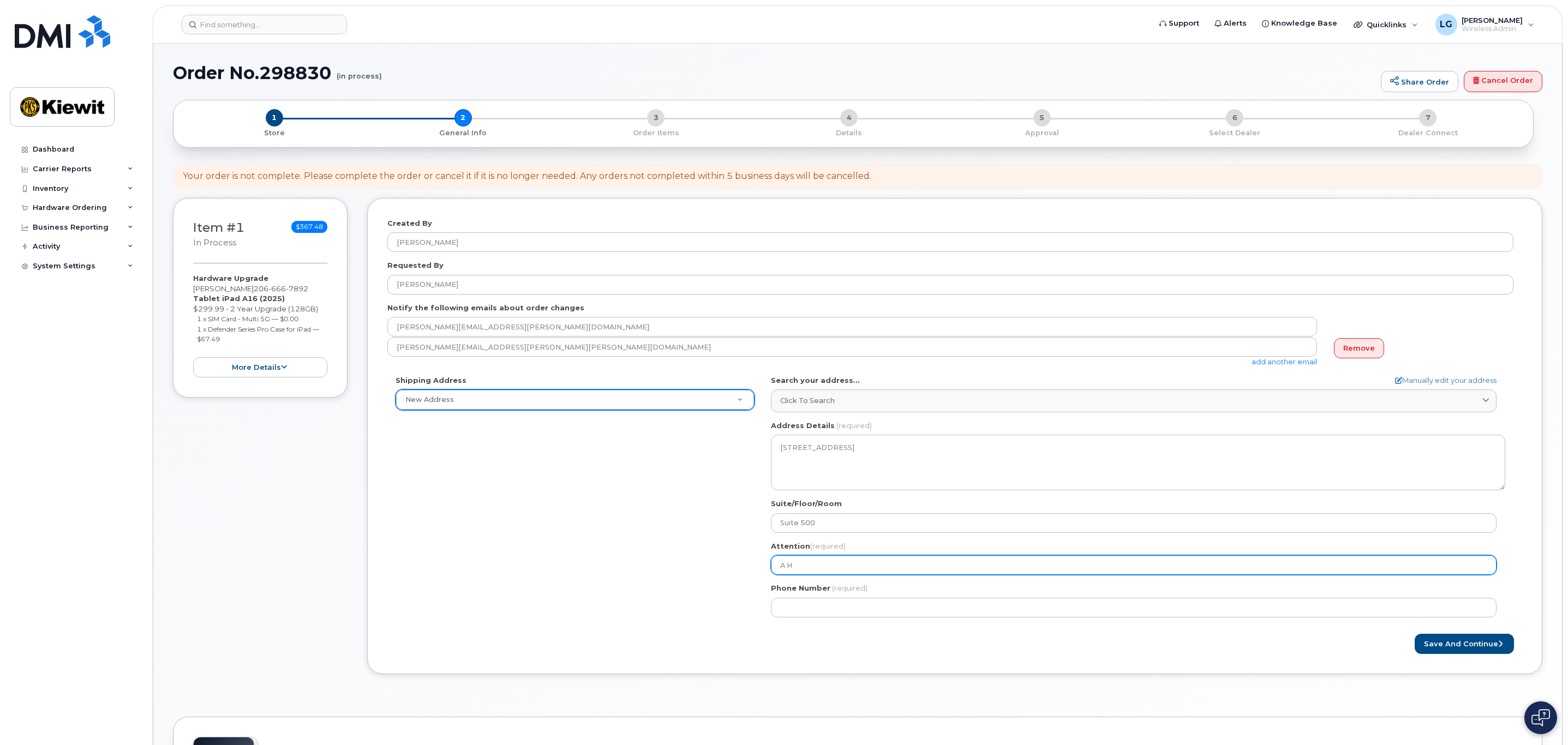
select select
type input "A"
select select
type input "A."
select select
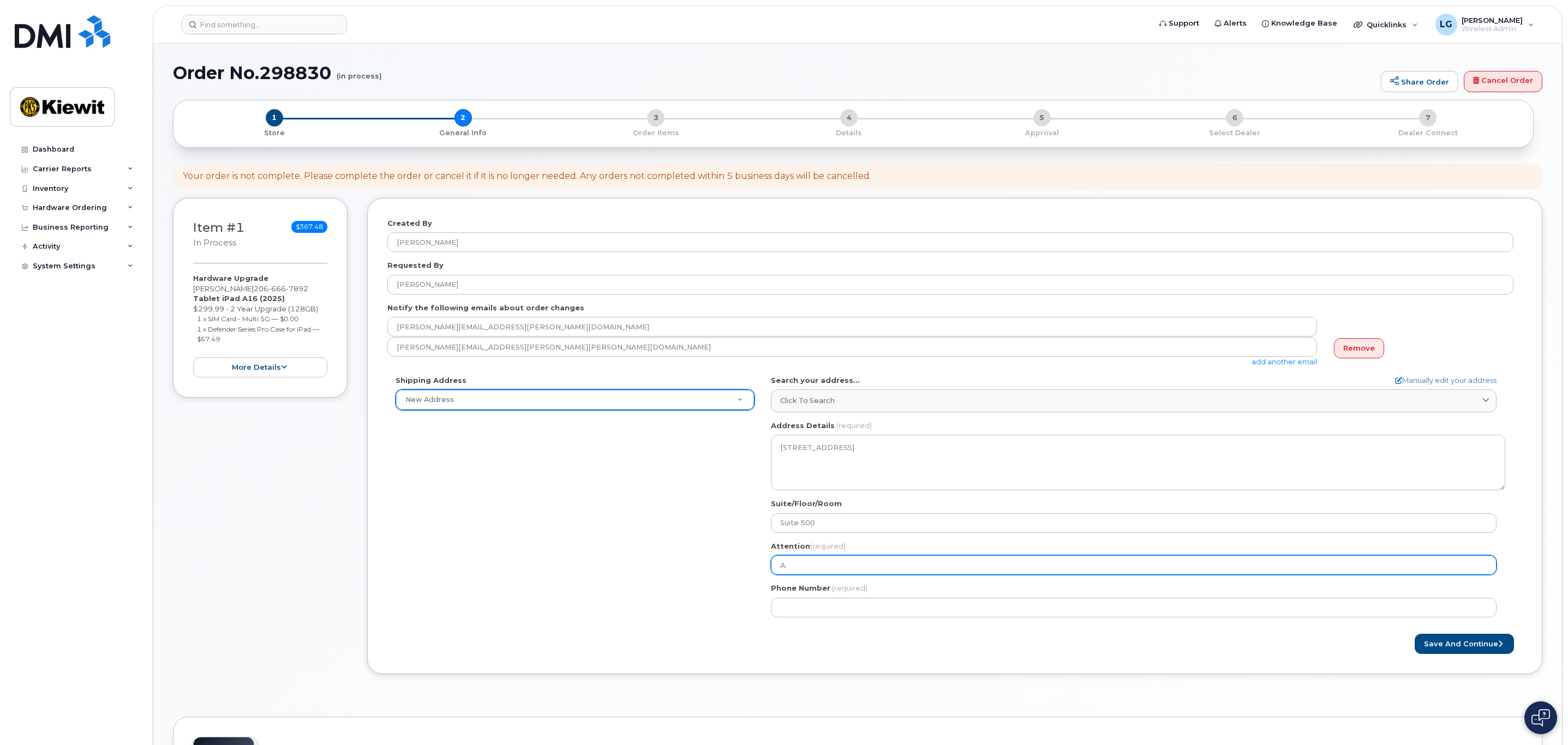
type input "A. H"
select select
type input "A. Ho"
select select
type input "A. Hol"
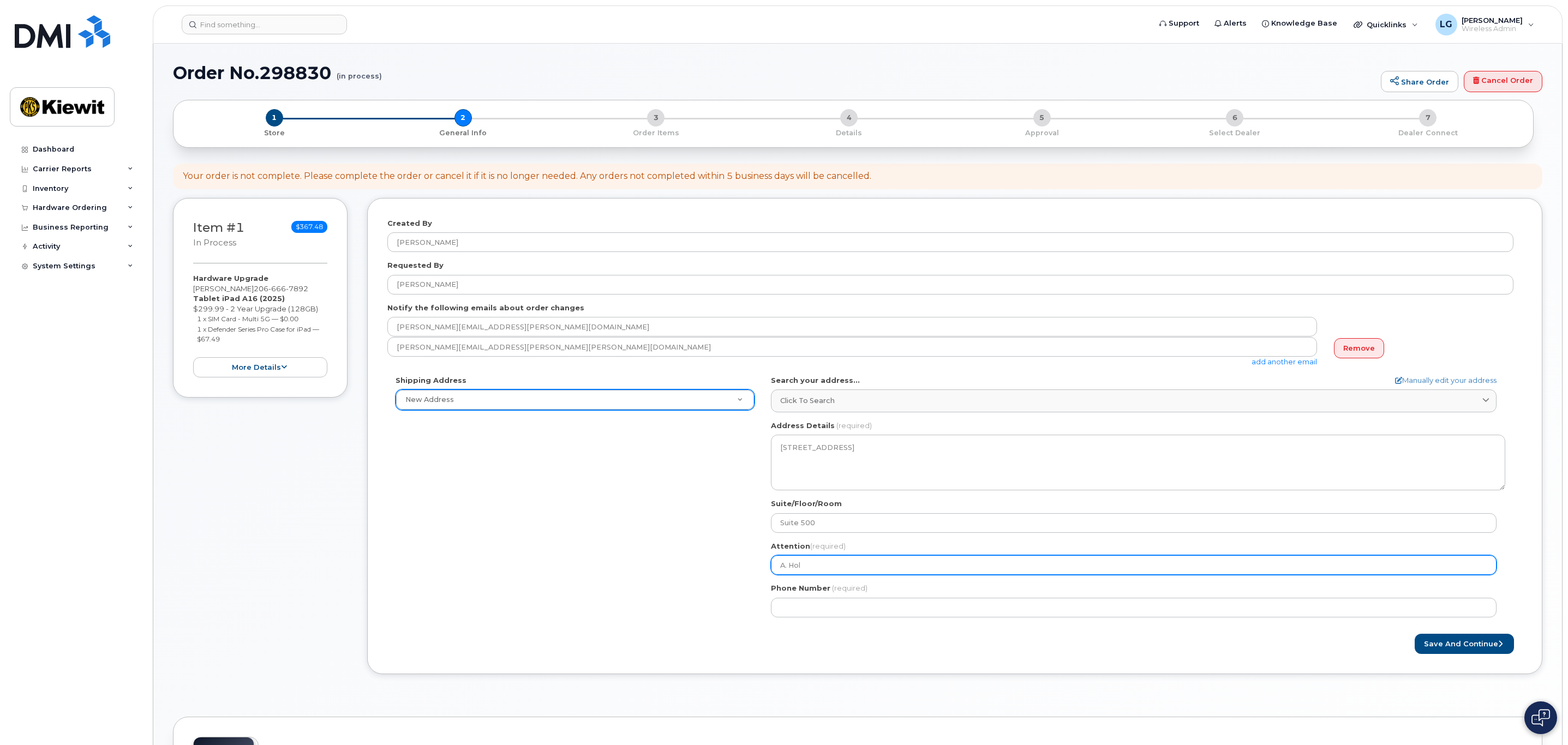
select select
type input "[PERSON_NAME]"
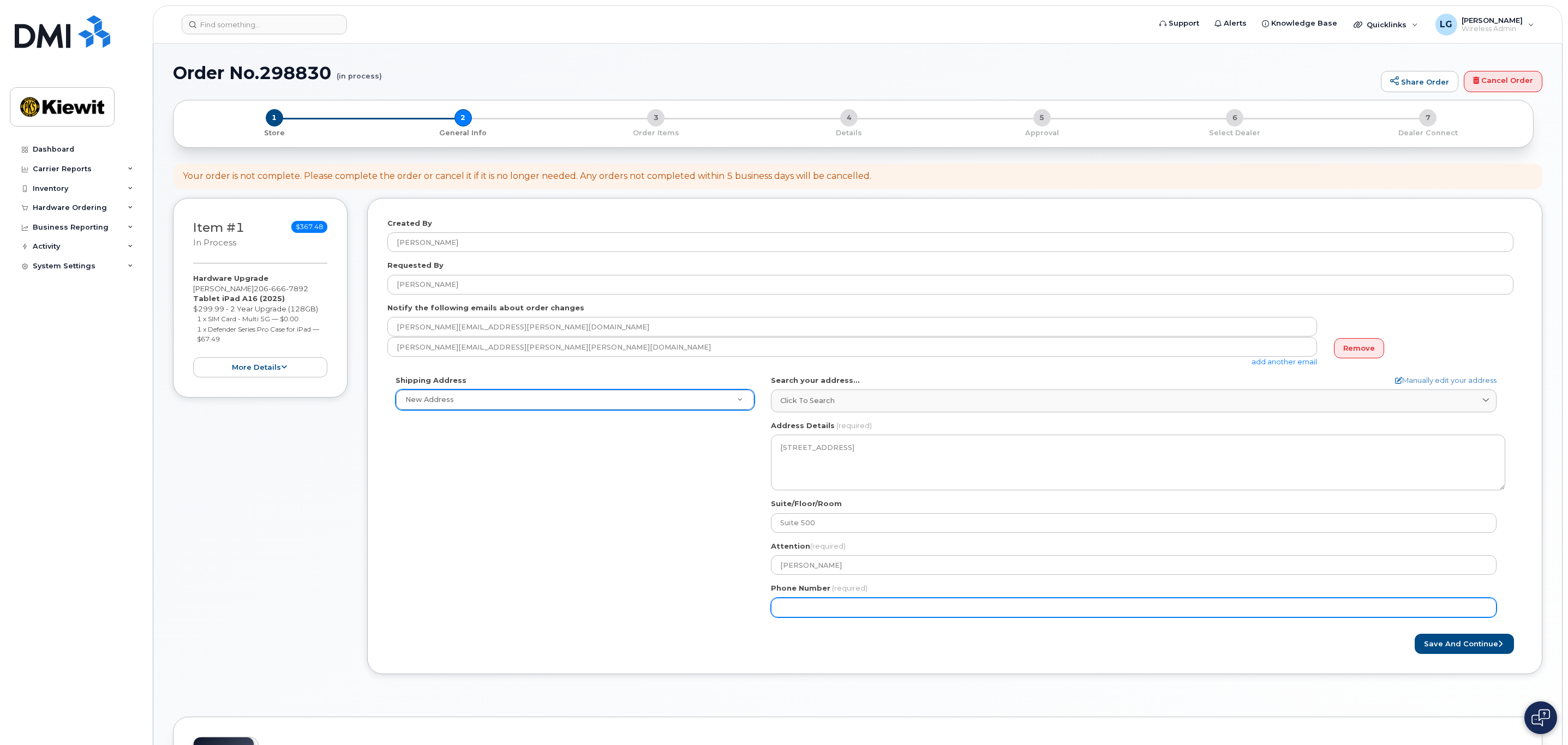
click at [832, 606] on input "Phone Number" at bounding box center [1133, 607] width 726 height 19
type input "602647917"
select select
type input "6026479178"
click at [1001, 629] on form "Created By Lenora Gardner Requested By Lenora Gardner Notify the following emai…" at bounding box center [954, 436] width 1135 height 436
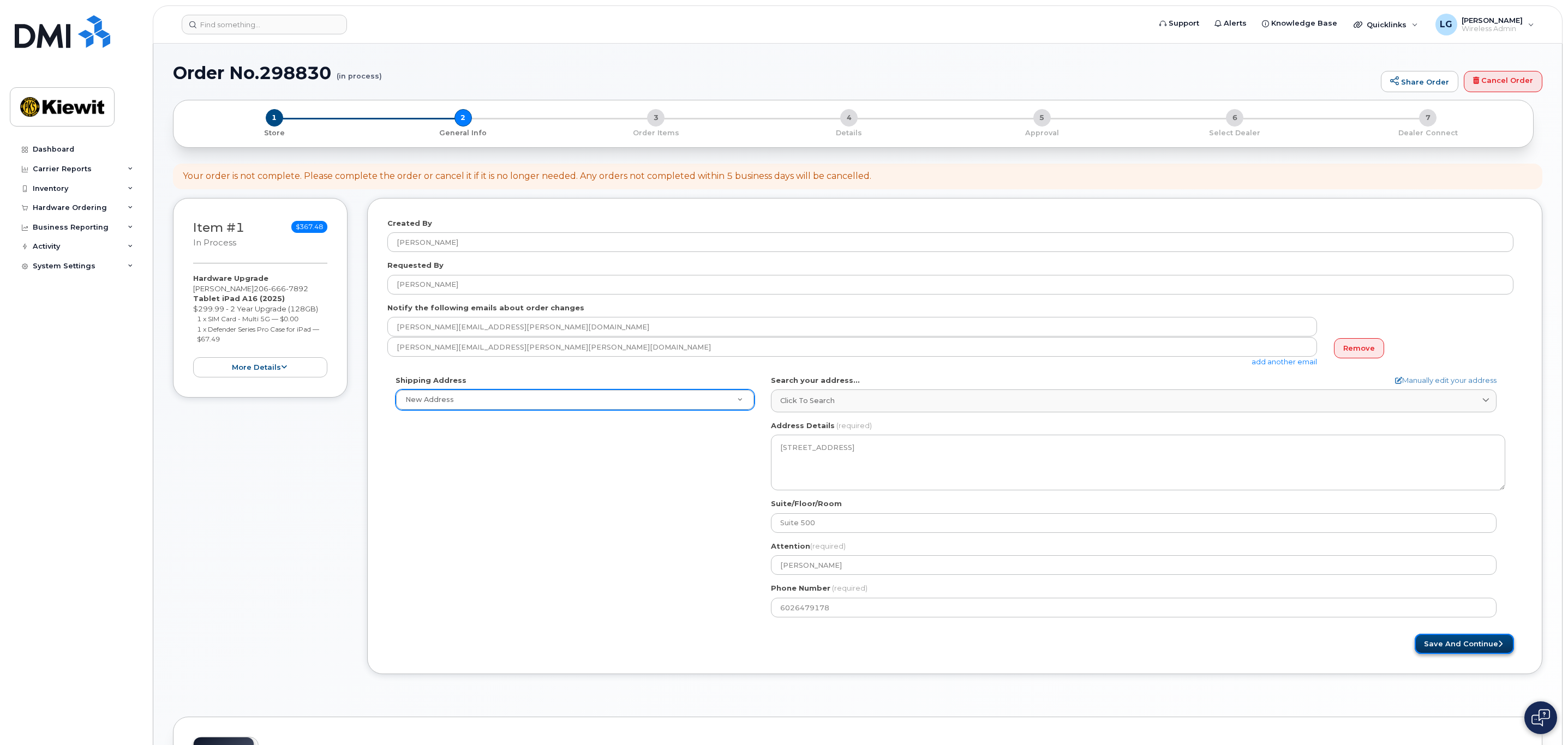
click at [1477, 644] on button "Save and Continue" at bounding box center [1464, 644] width 99 height 20
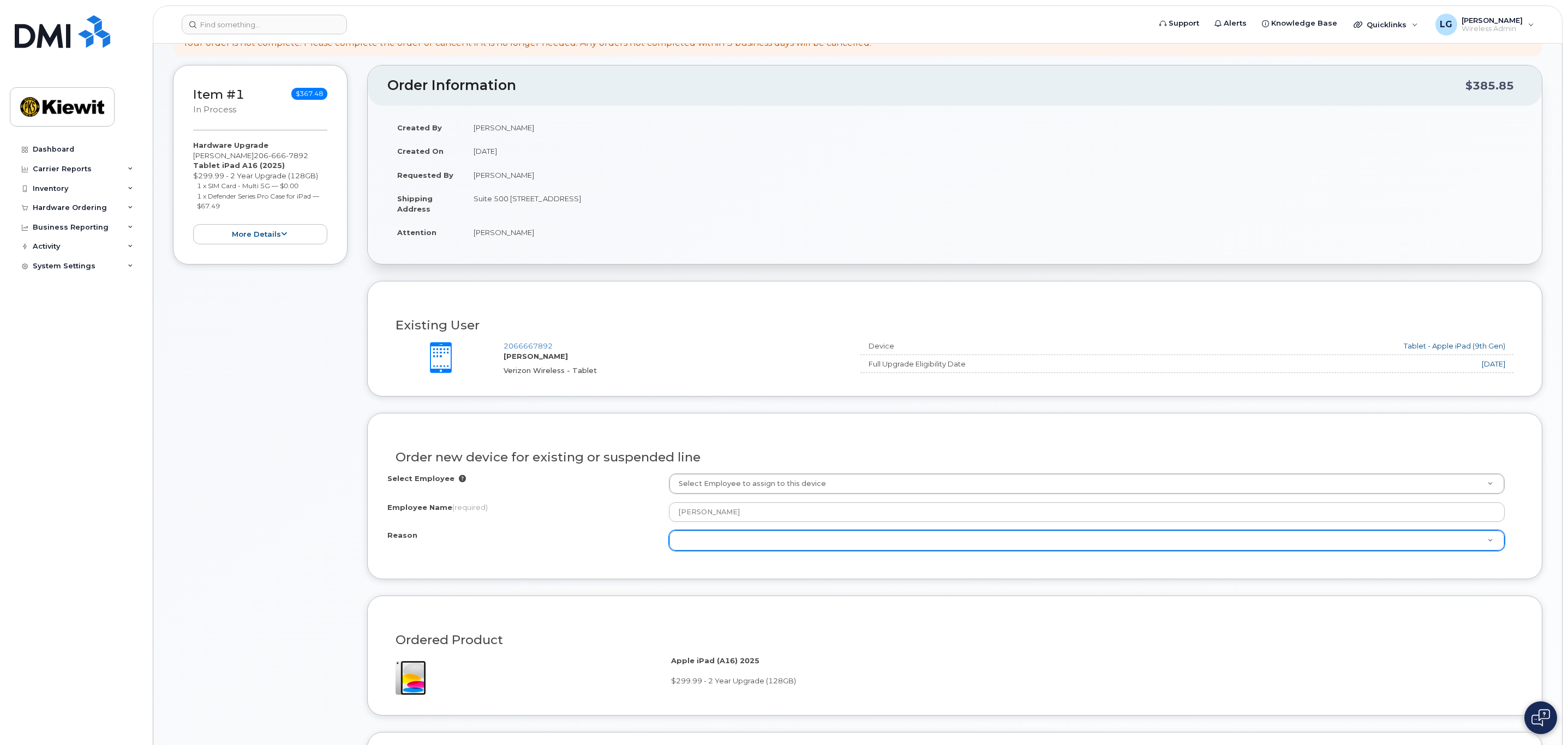
scroll to position [164, 0]
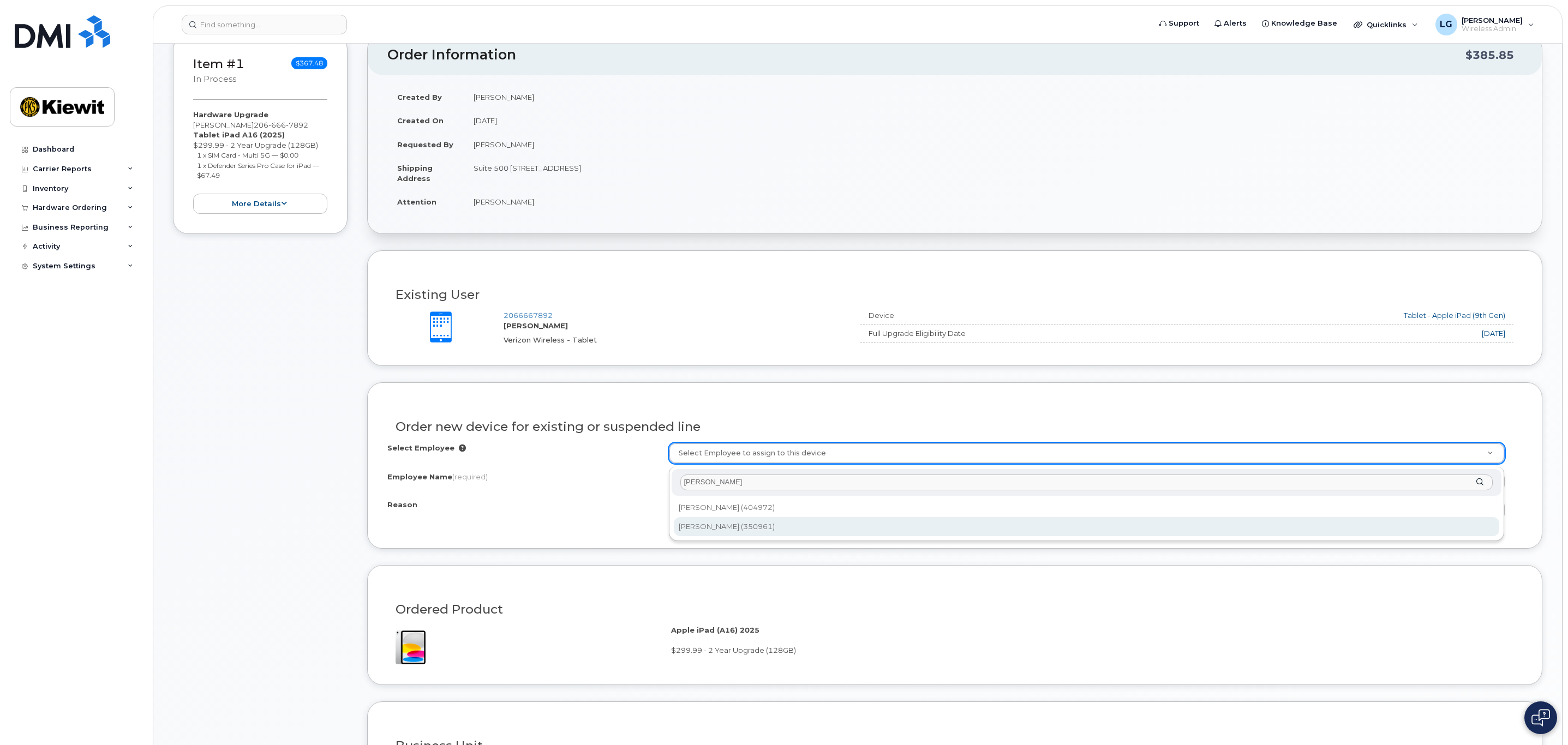
type input "aaron holt"
type input "2152315"
type input "[PERSON_NAME]"
select select
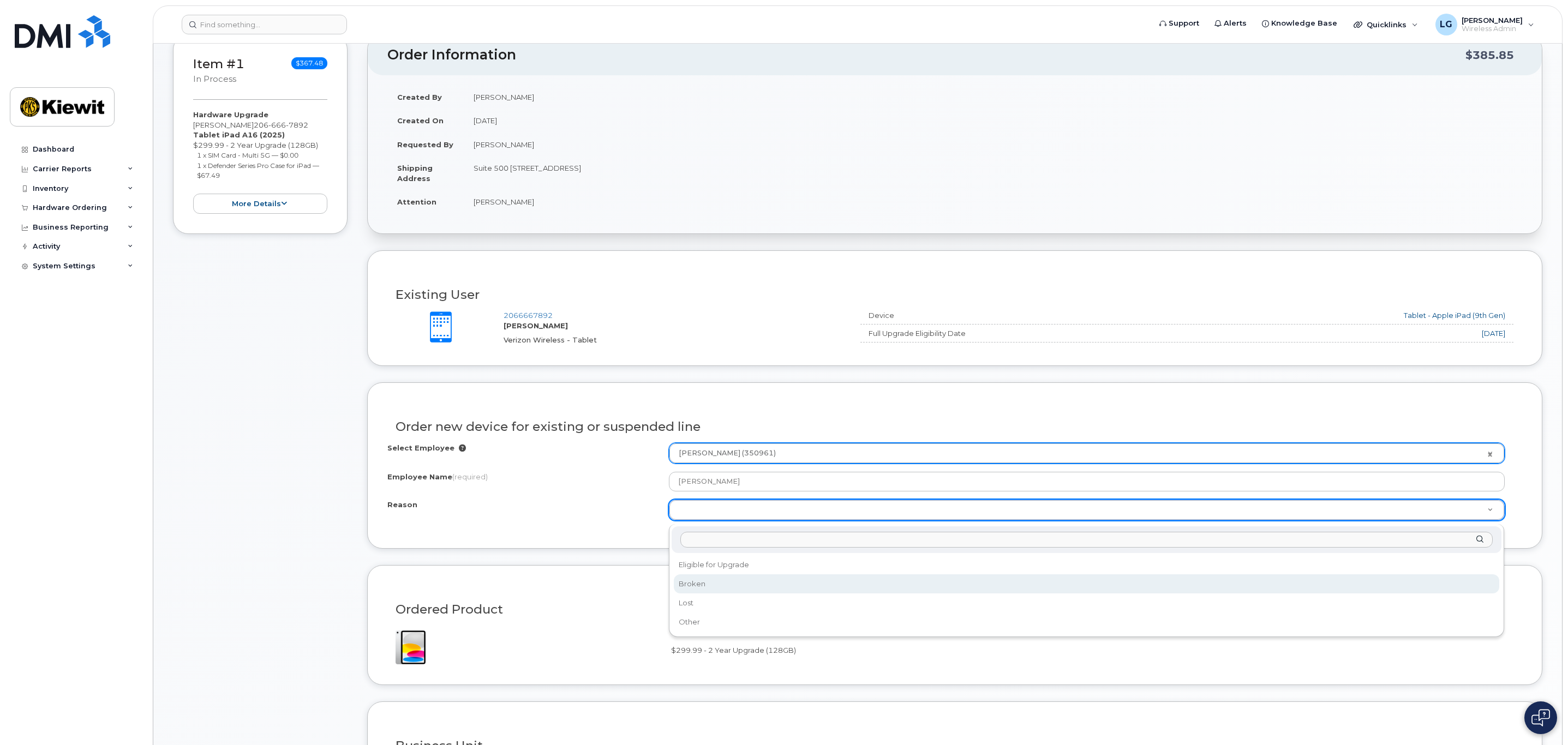
select select "broken"
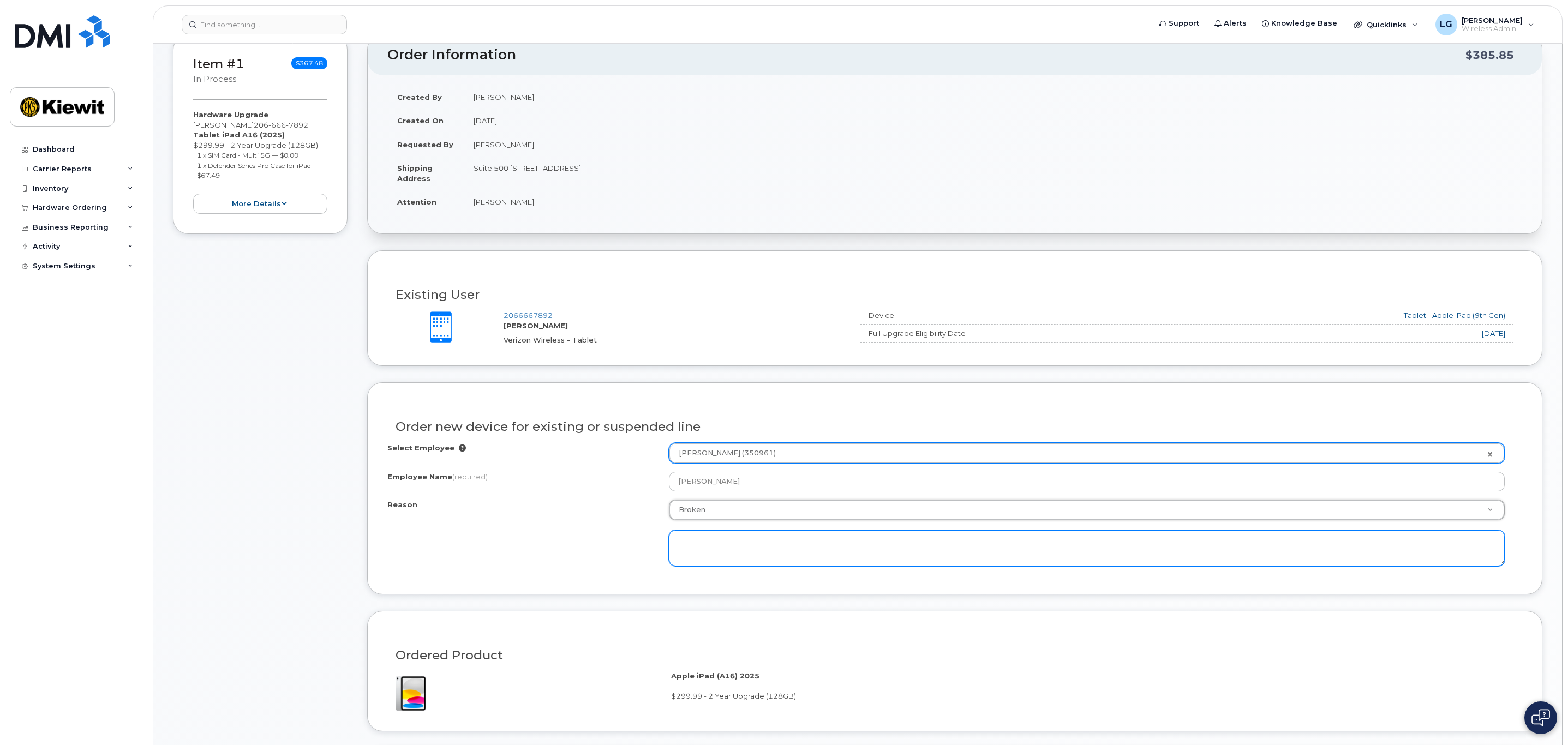
click at [903, 542] on textarea at bounding box center [1087, 548] width 836 height 36
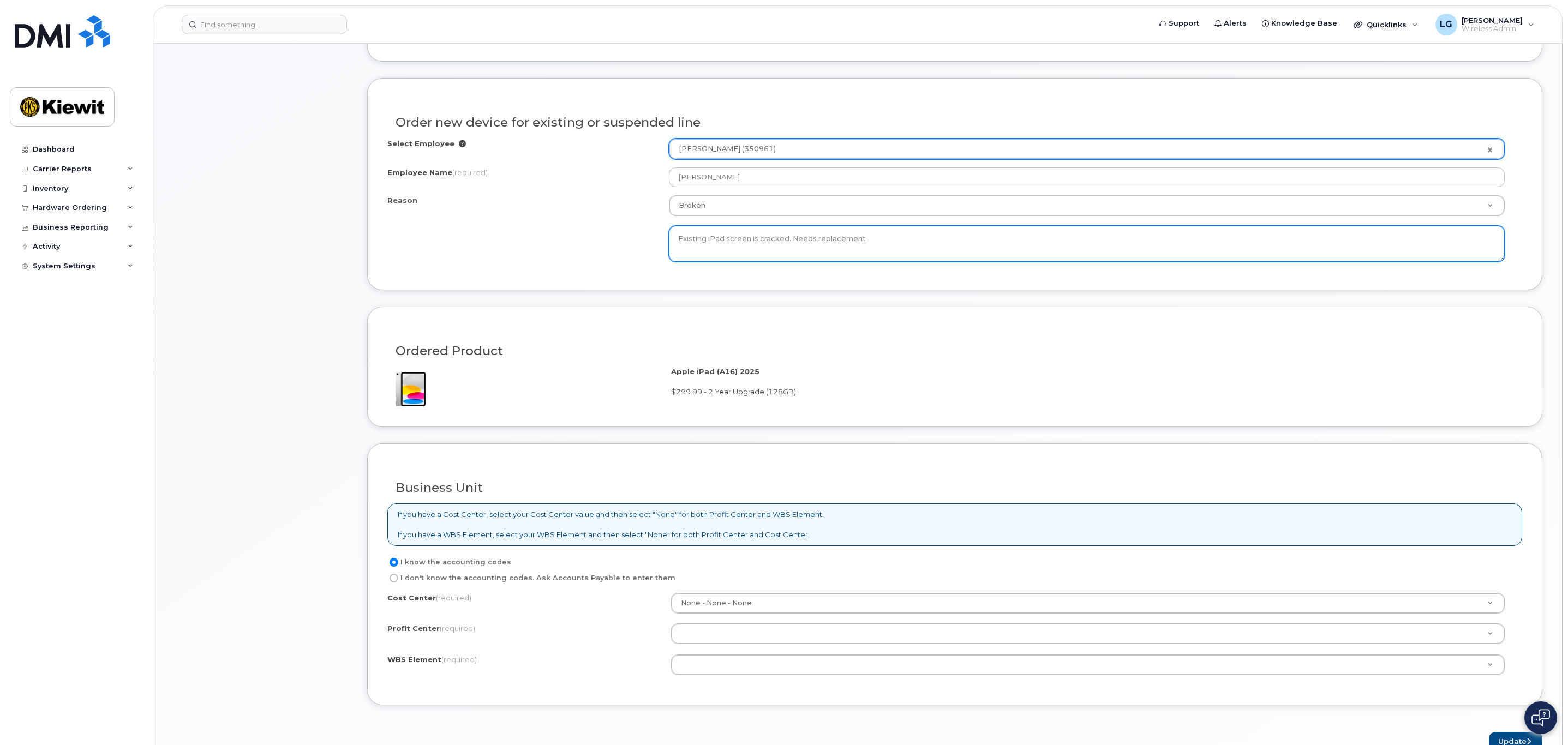
scroll to position [573, 0]
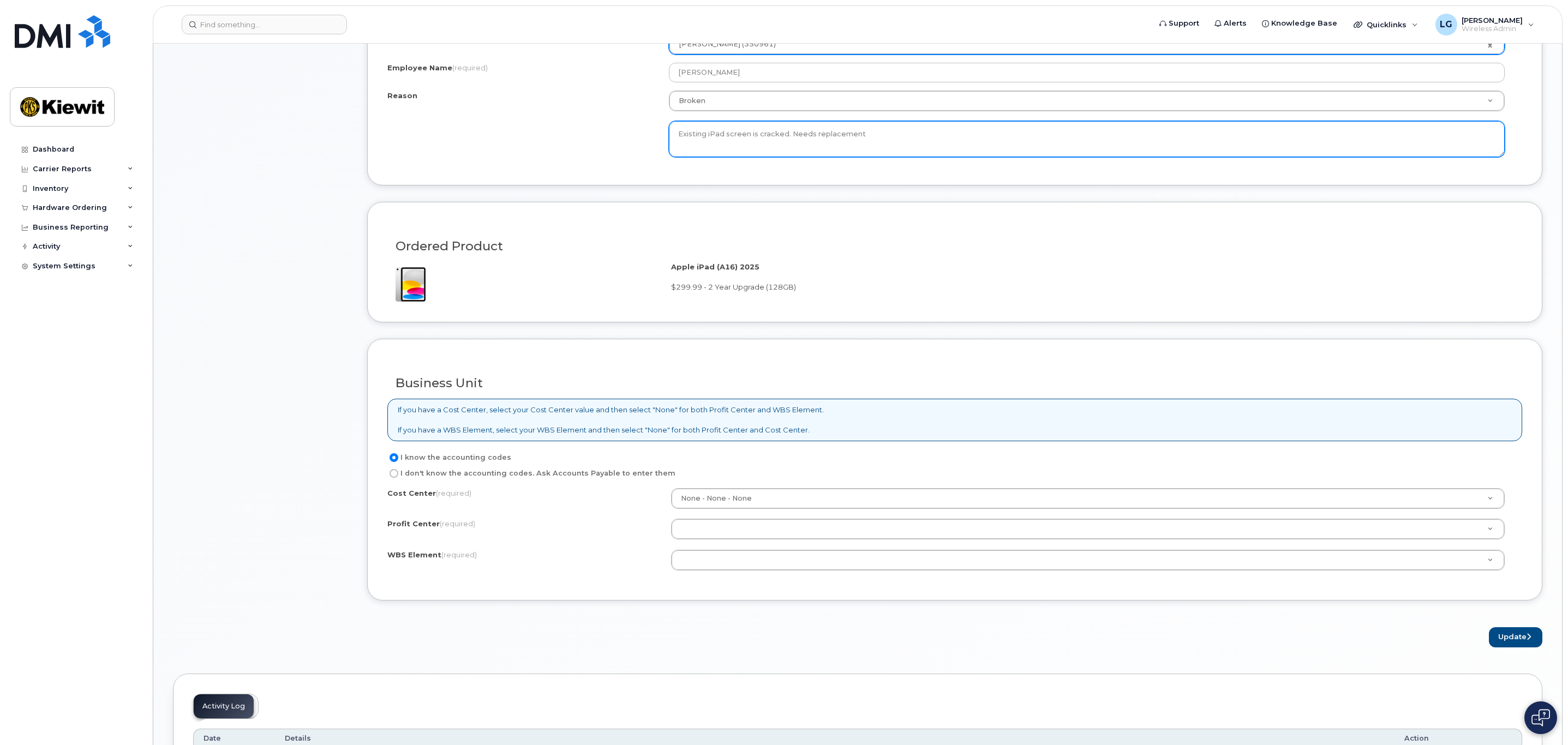
type textarea "Existing iPad screen is cracked. Needs replacement"
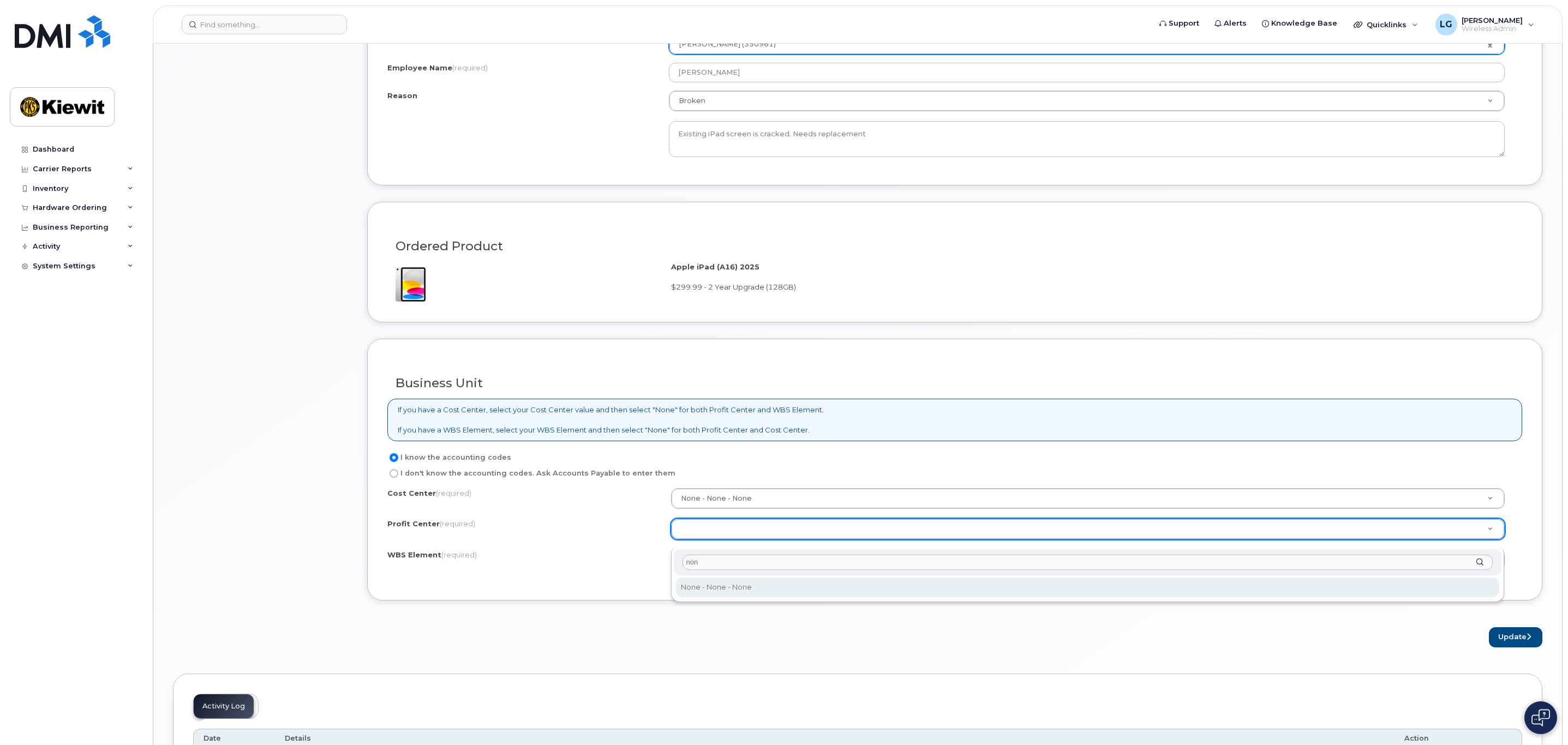
type input "none"
select select "None"
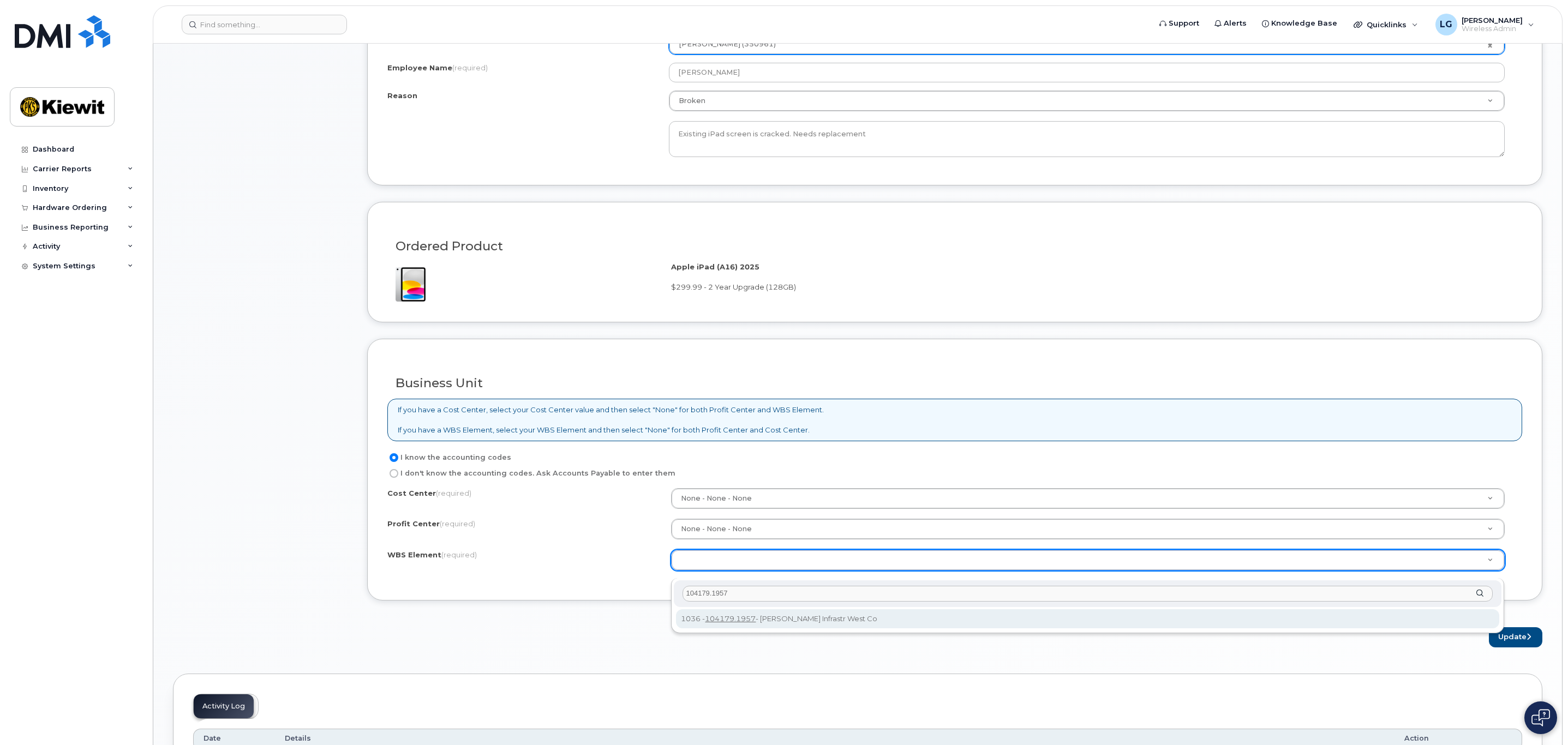
type input "104179.1957"
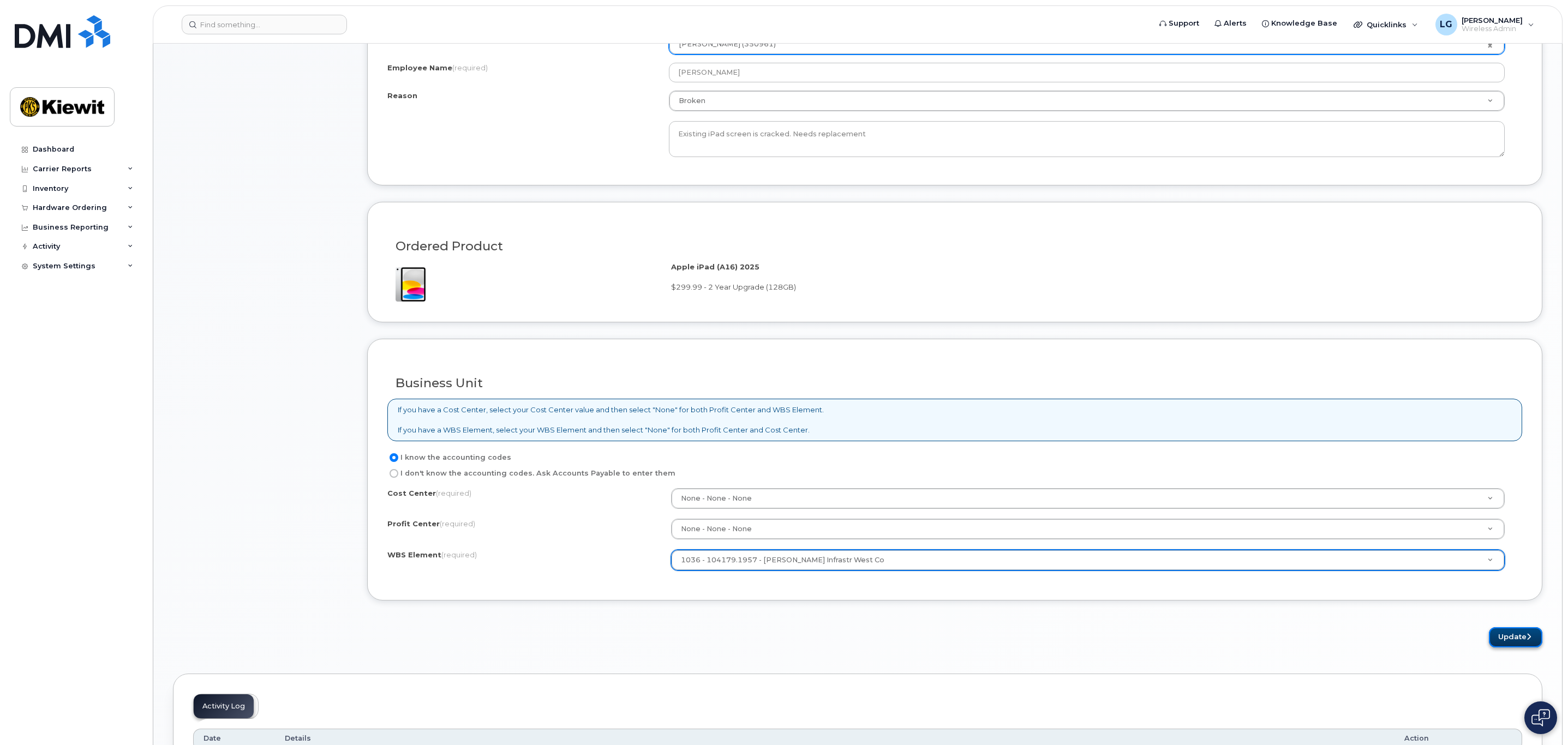
click at [1513, 643] on button "Update" at bounding box center [1516, 637] width 54 height 20
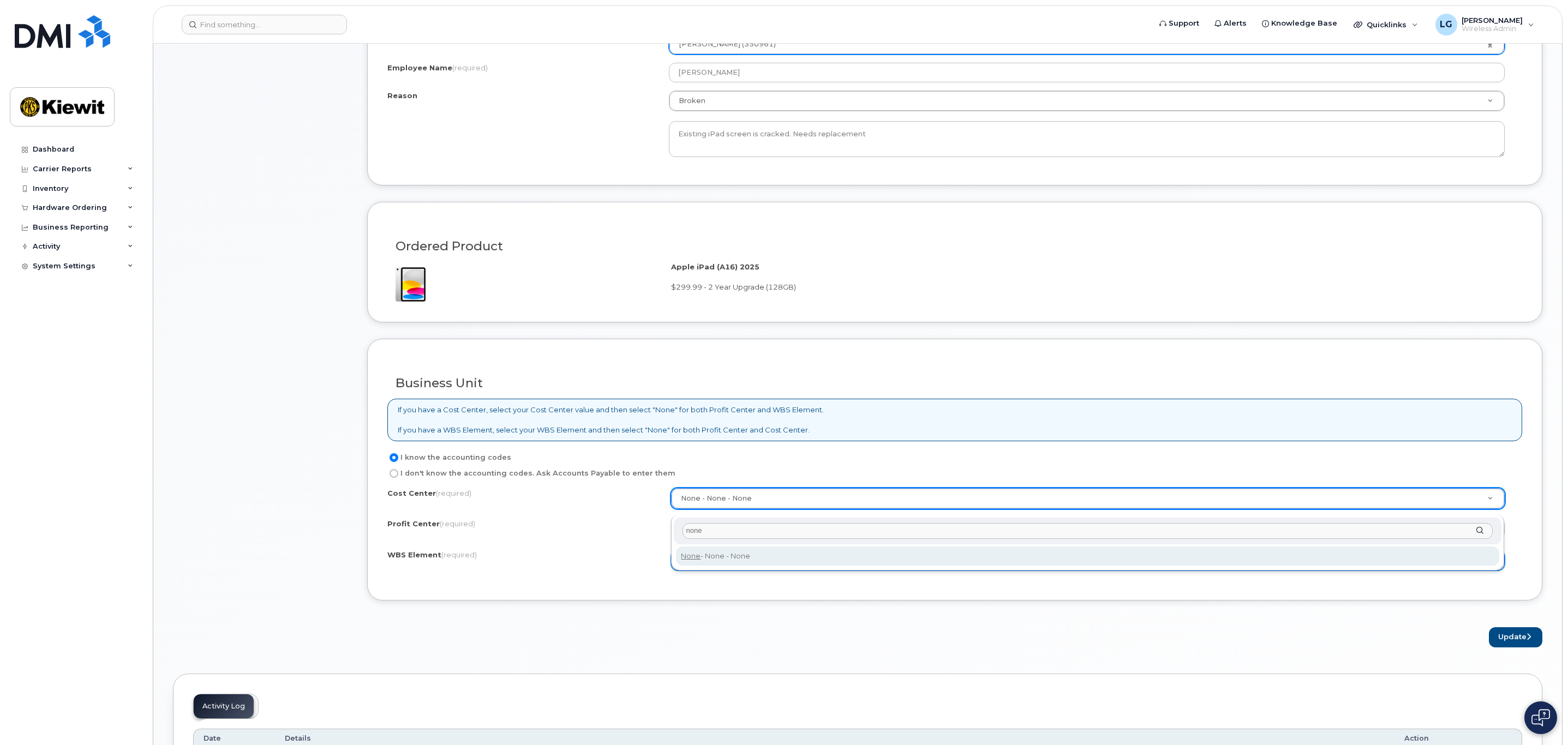
type input "none"
type input "None"
click at [1185, 629] on form "Existing User Additional cost to upgrading the device Selected device is Eligib…" at bounding box center [954, 244] width 1175 height 806
click at [1511, 646] on button "Update" at bounding box center [1516, 637] width 54 height 20
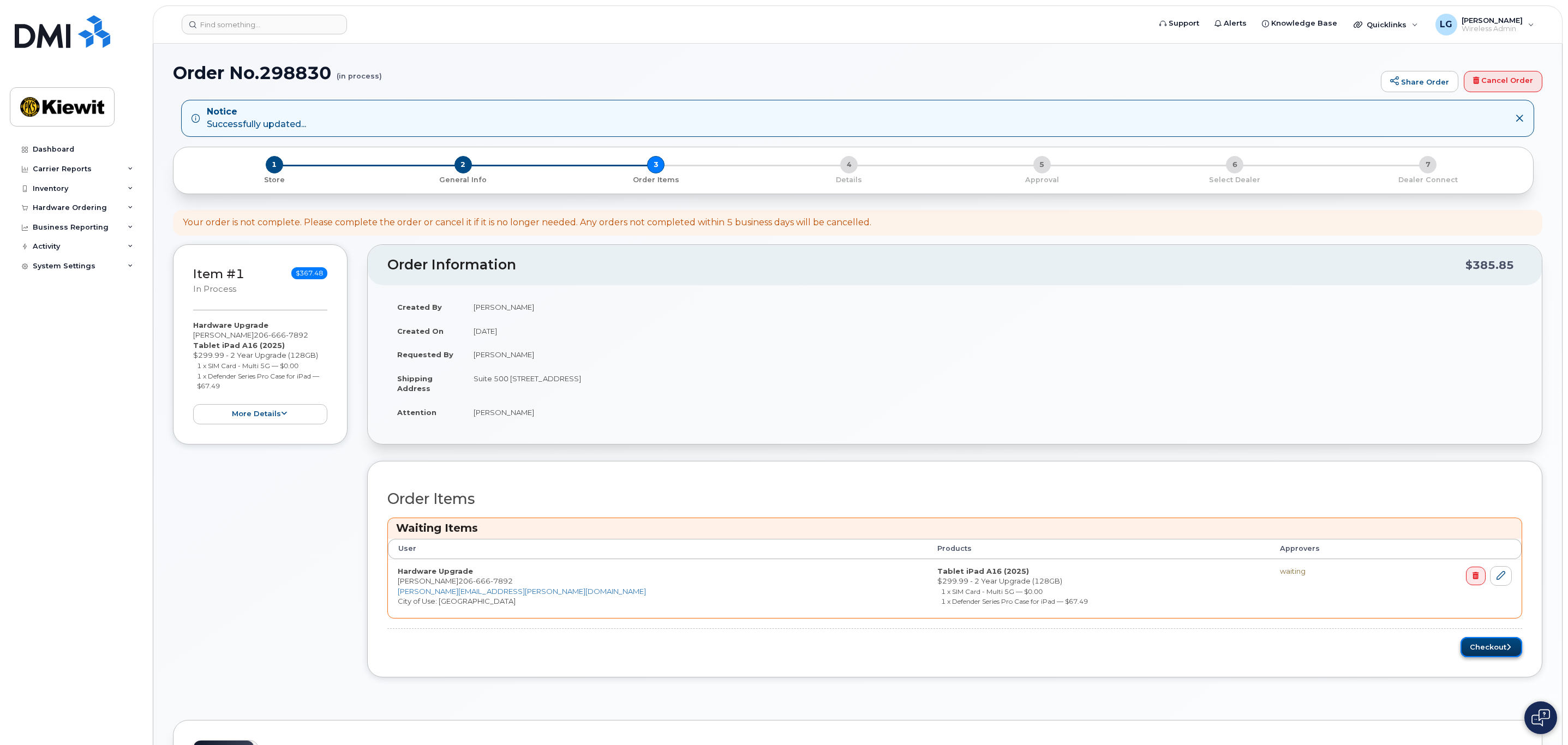
click at [1494, 650] on button "Checkout" at bounding box center [1491, 647] width 61 height 20
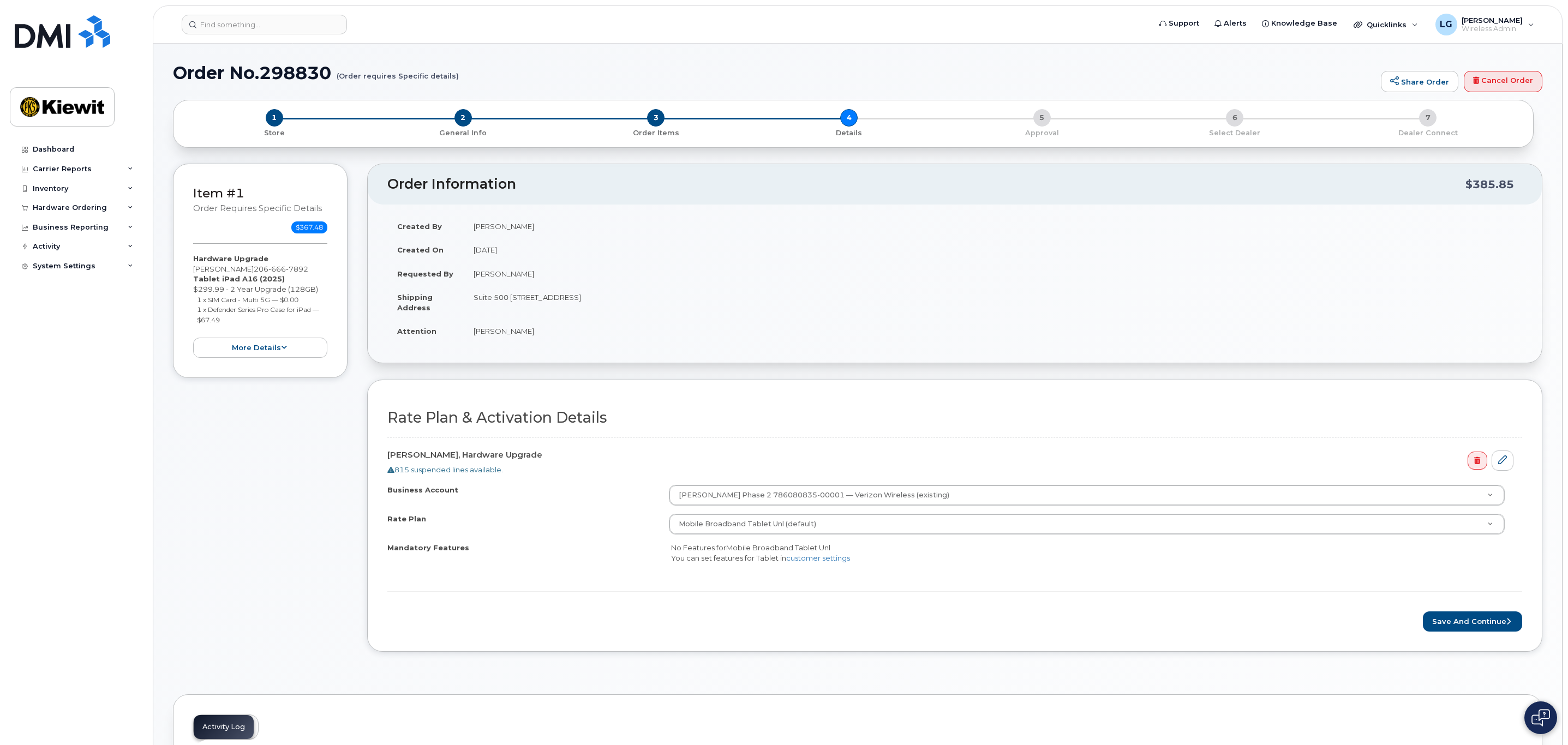
scroll to position [245, 0]
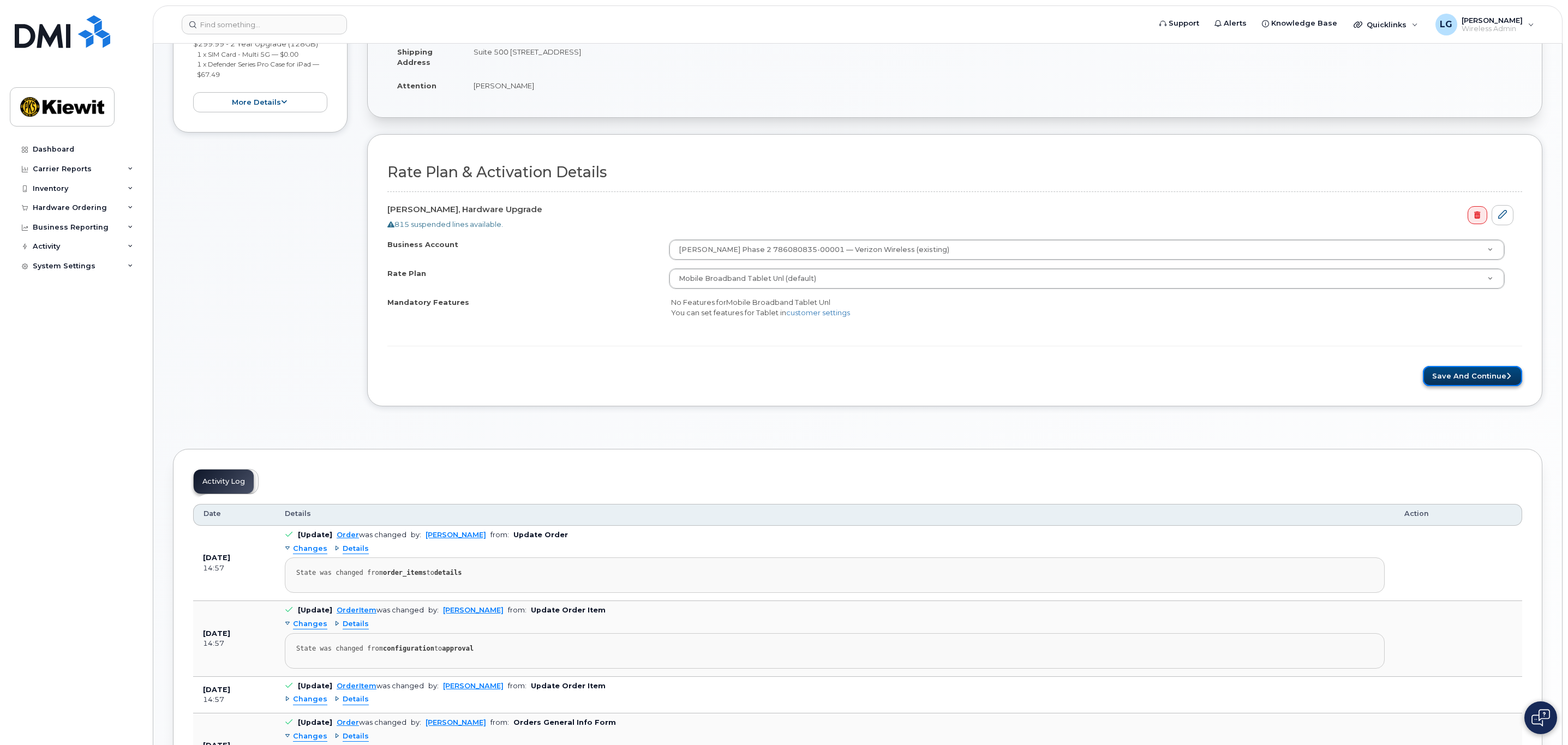
click at [1473, 372] on button "Save and Continue" at bounding box center [1472, 376] width 99 height 20
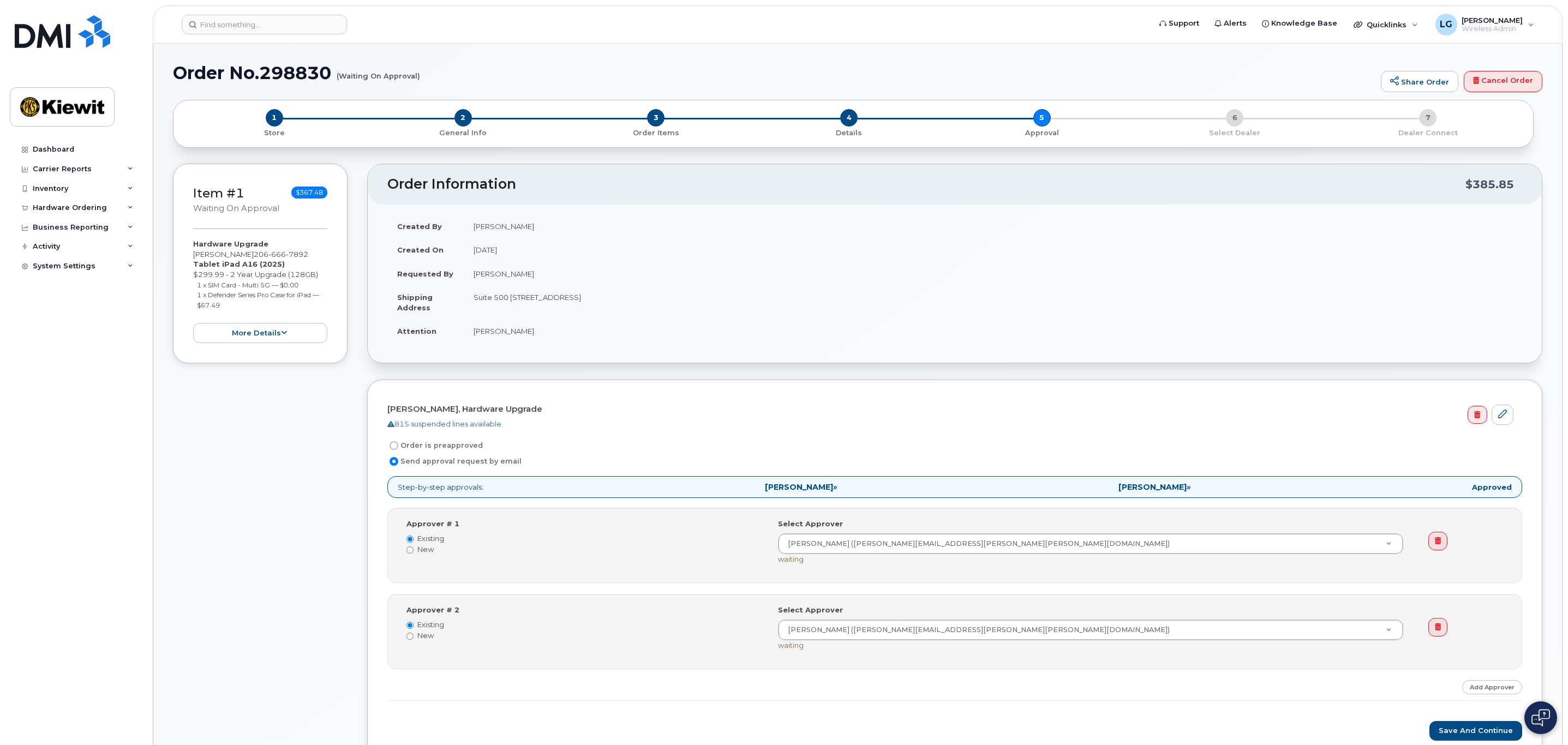
drag, startPoint x: 400, startPoint y: 449, endPoint x: 447, endPoint y: 450, distance: 47.0
click at [400, 449] on label "Order is preapproved" at bounding box center [435, 446] width 96 height 13
click at [398, 449] on input "Order is preapproved" at bounding box center [394, 446] width 9 height 9
radio input "true"
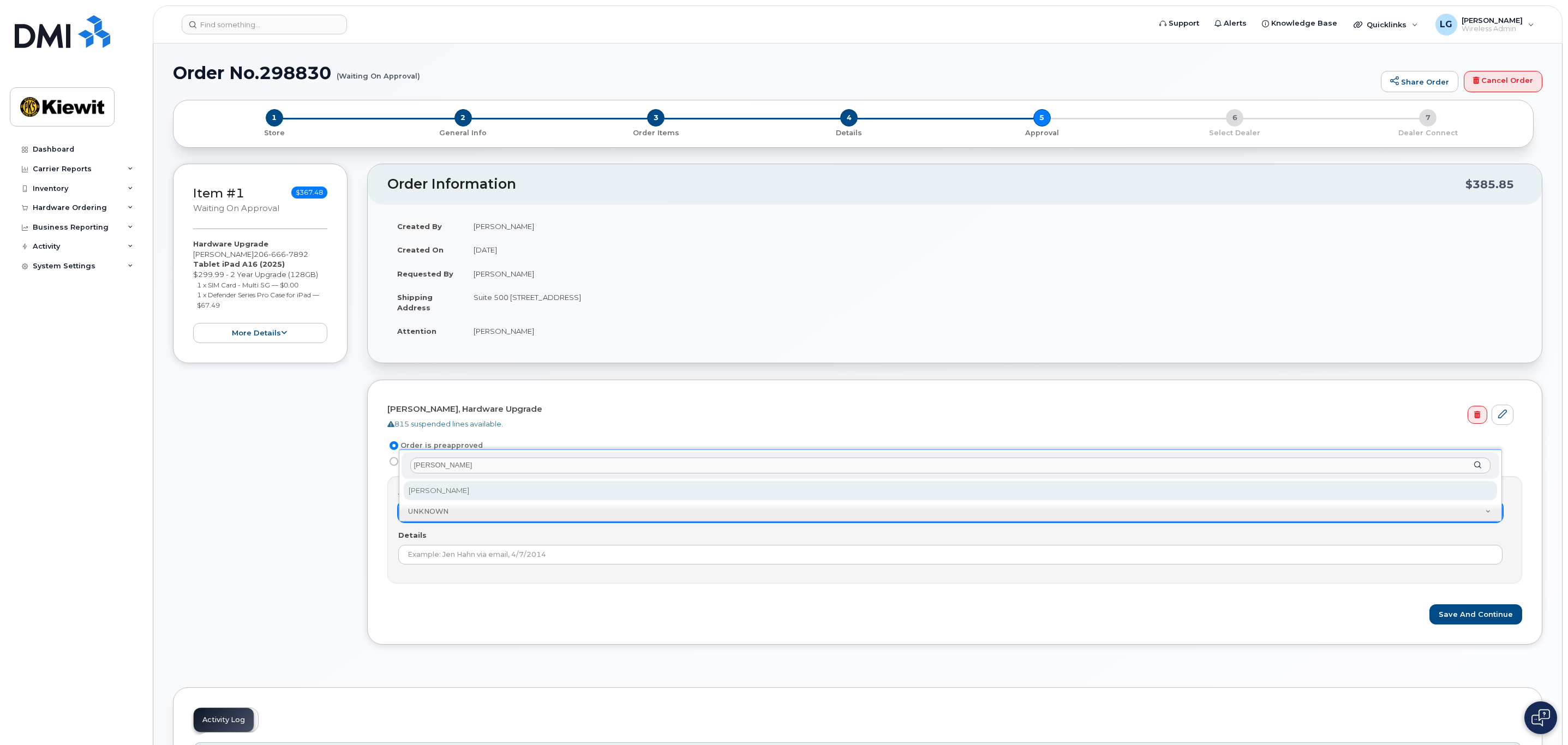
type input "[PERSON_NAME]"
select select "2157023"
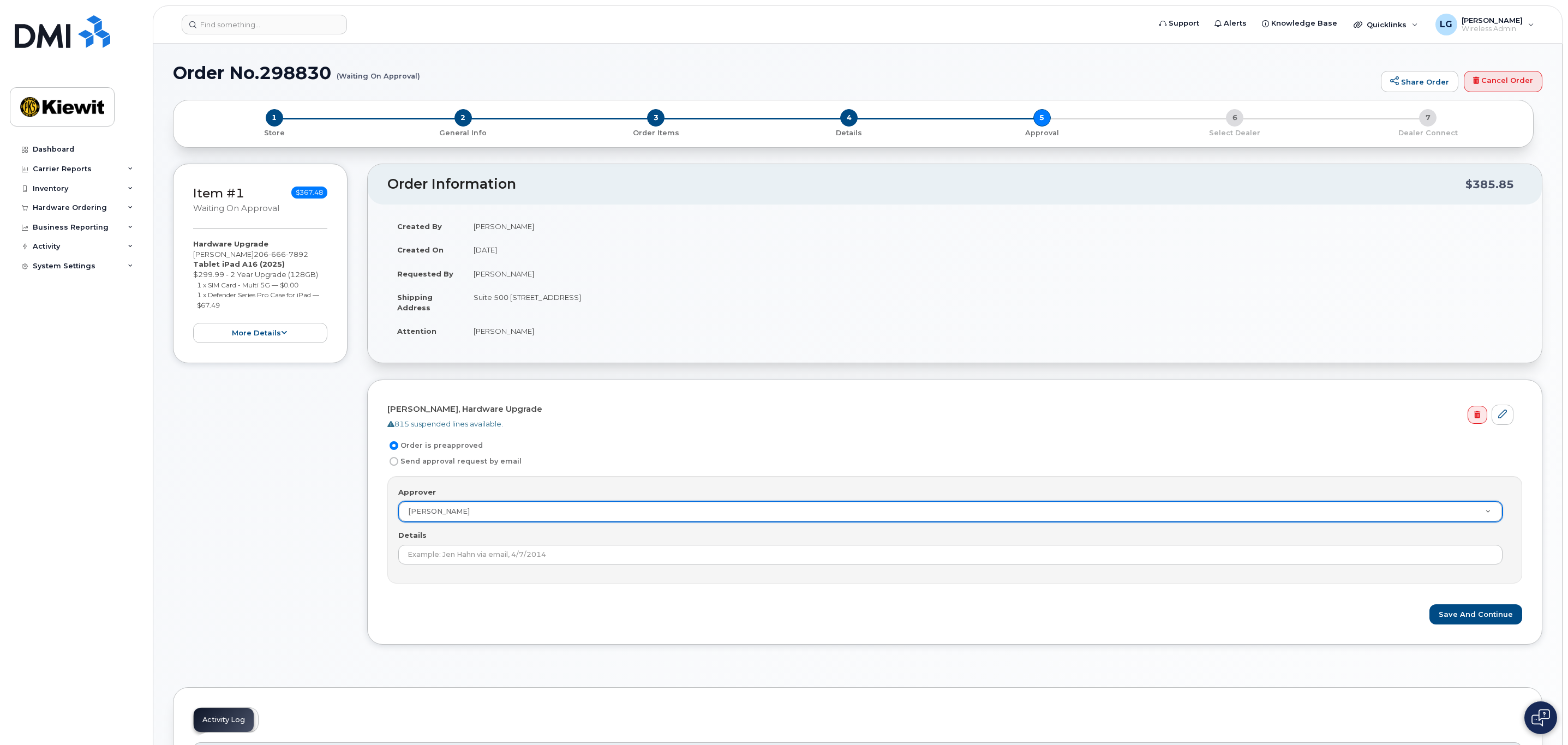
click at [524, 544] on div "Details" at bounding box center [954, 547] width 1113 height 34
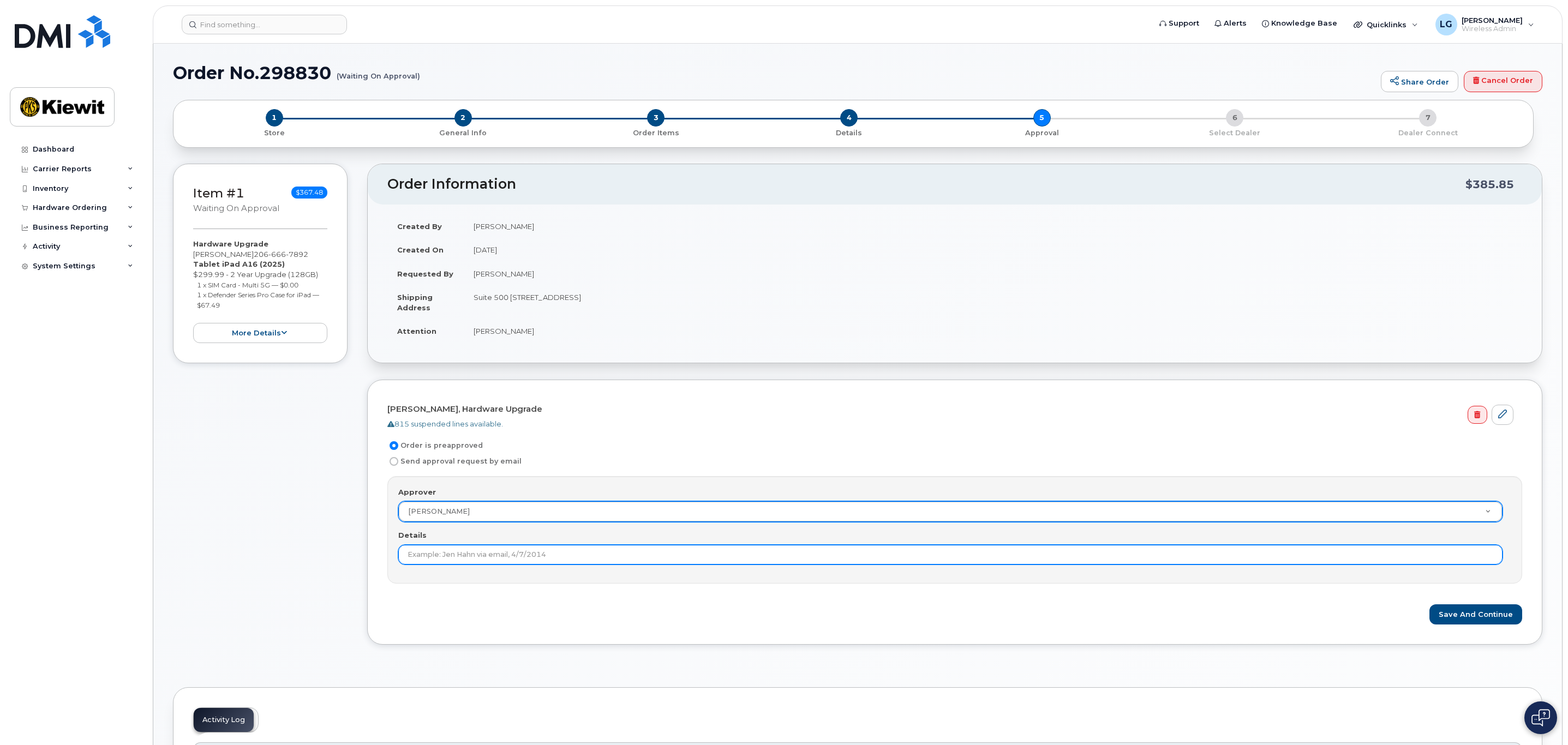
click at [525, 560] on input "Details" at bounding box center [950, 554] width 1104 height 19
type input "Preapproved Lenora"
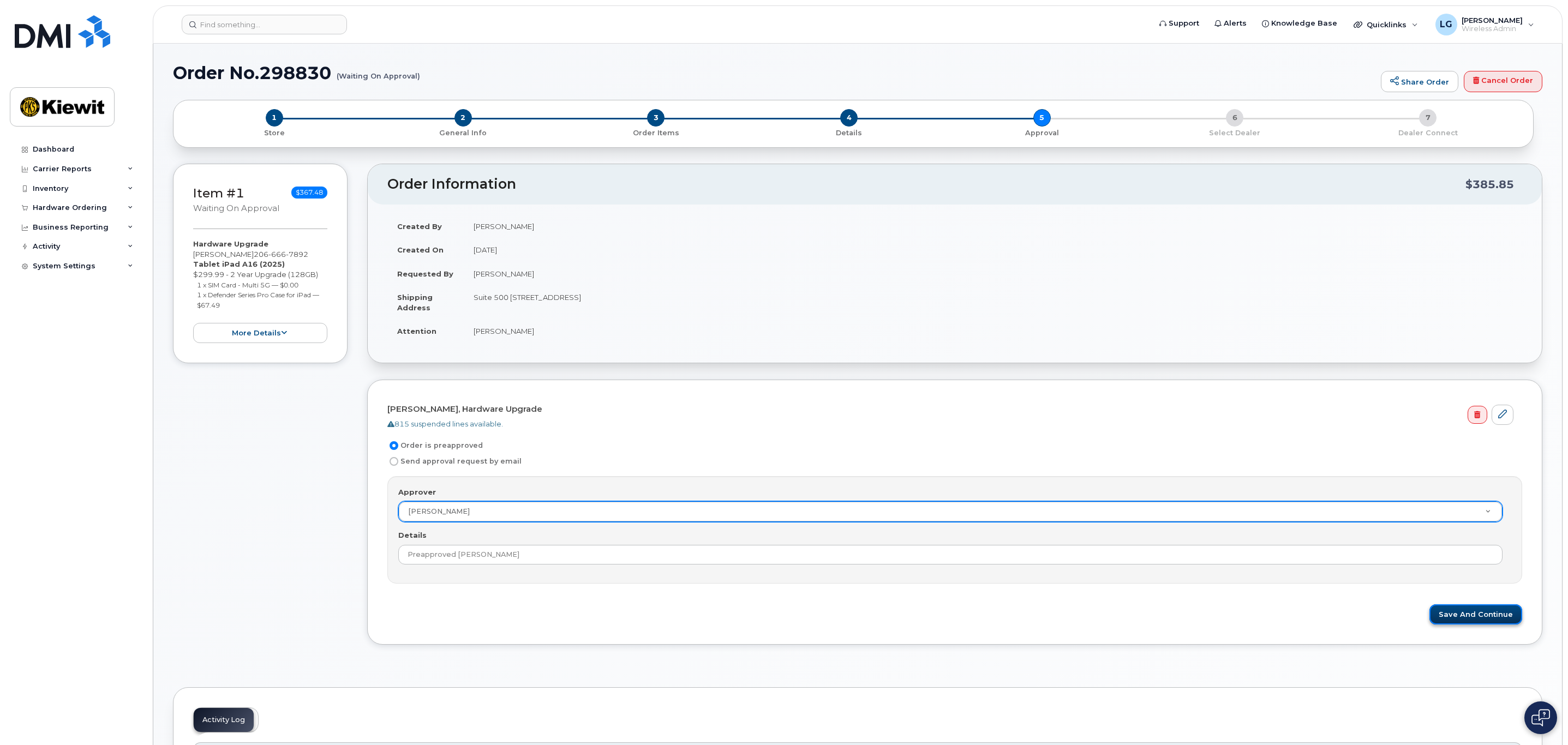
click at [1496, 619] on button "Save and Continue" at bounding box center [1475, 614] width 93 height 20
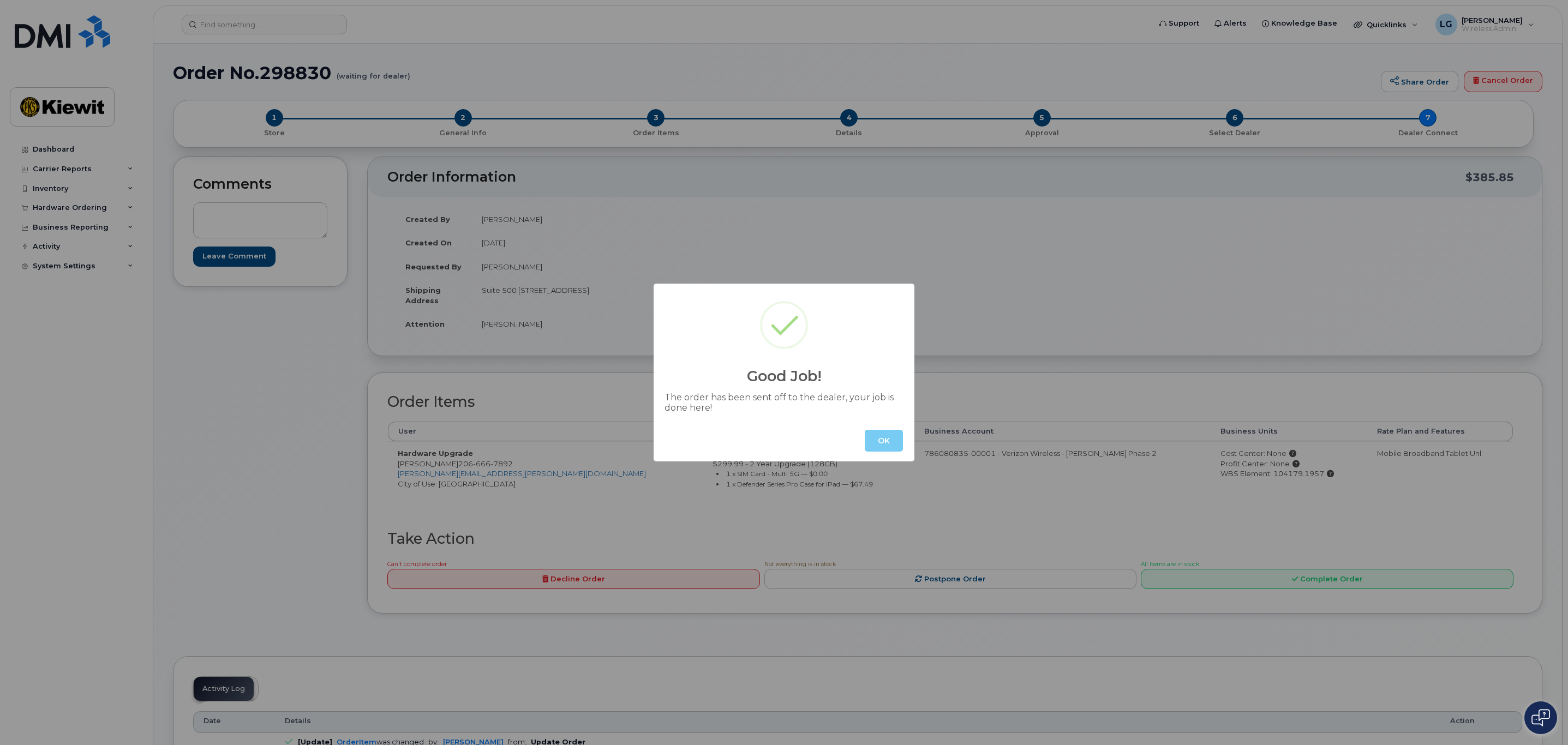
click at [891, 436] on button "OK" at bounding box center [884, 441] width 38 height 22
